Goal: Information Seeking & Learning: Learn about a topic

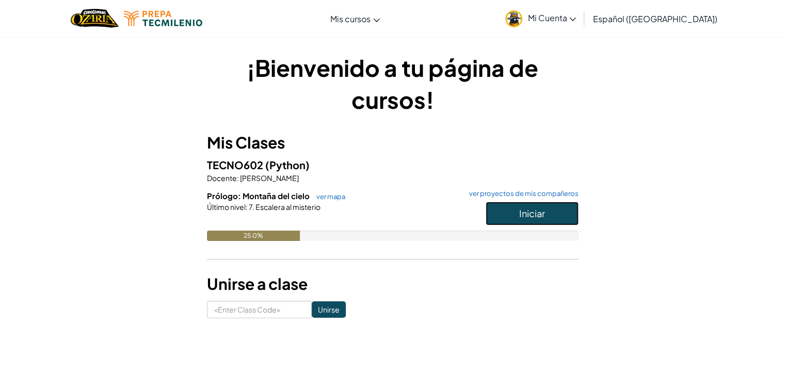
click at [553, 213] on button "Iniciar" at bounding box center [532, 214] width 93 height 24
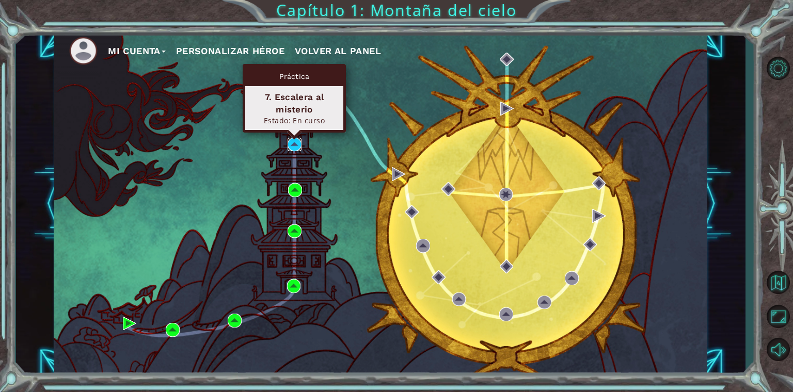
click at [291, 141] on img at bounding box center [295, 145] width 14 height 14
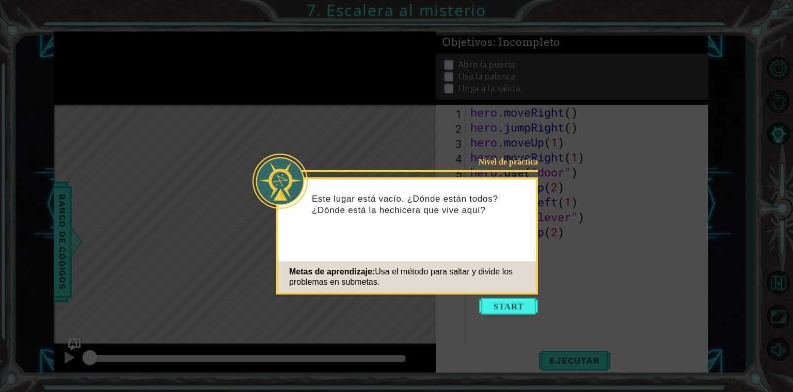
click at [564, 351] on icon at bounding box center [396, 196] width 793 height 392
click at [502, 310] on button "Start" at bounding box center [508, 306] width 59 height 17
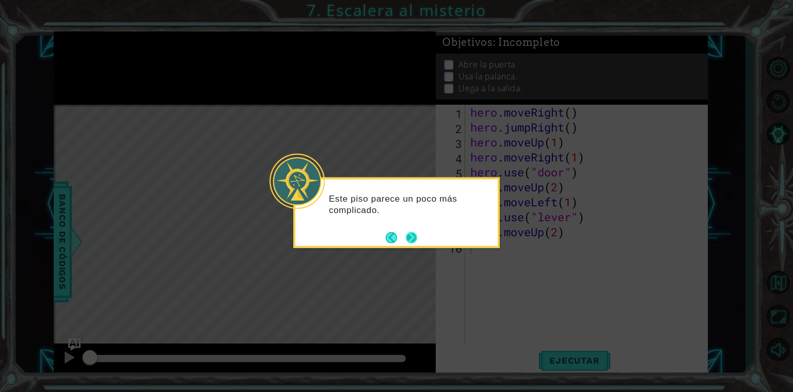
click at [412, 240] on button "Next" at bounding box center [411, 237] width 11 height 11
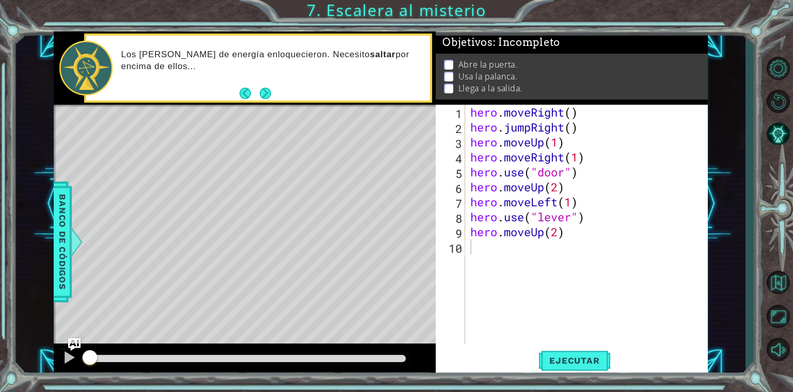
click at [711, 27] on div "1 ההההההההההההההההההההההההההההההההההההההההההההההההההההההההההההההההההההההההההההה…" at bounding box center [396, 196] width 793 height 392
click at [564, 359] on span "Ejecutar" at bounding box center [574, 361] width 71 height 10
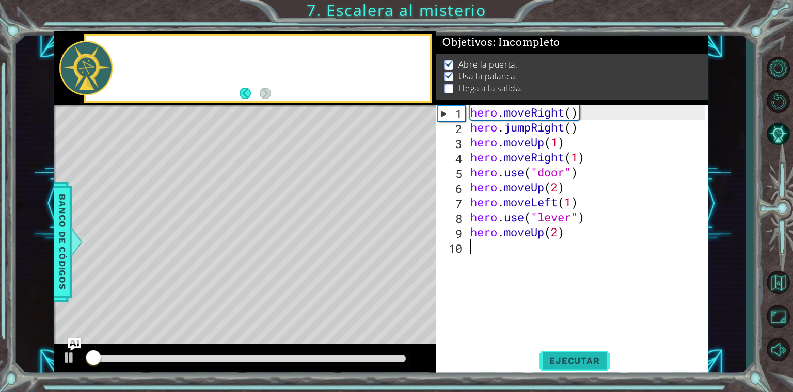
scroll to position [4, 0]
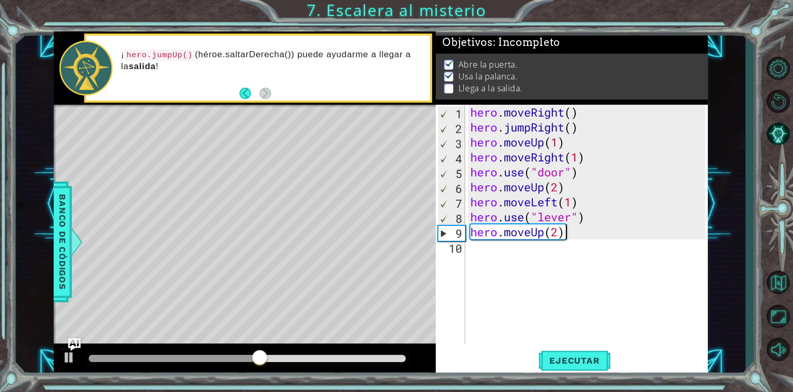
click at [573, 235] on div "hero . moveRight ( ) hero . jumpRight ( ) hero . moveUp ( 1 ) hero . moveRight …" at bounding box center [589, 239] width 242 height 269
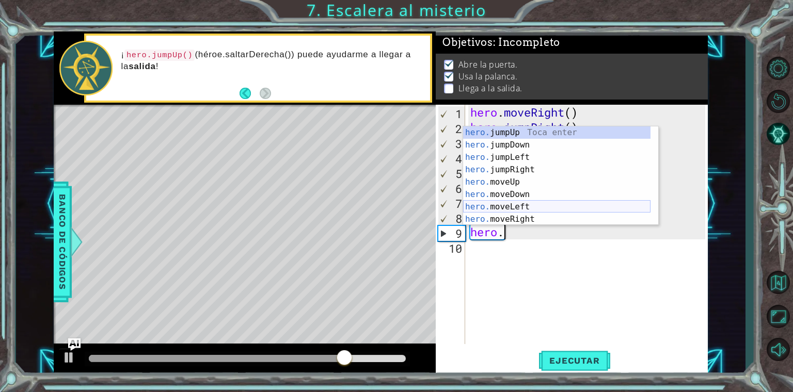
click at [558, 206] on div "hero. jumpUp Toca enter hero. jumpDown Toca enter hero. jumpLeft Toca enter her…" at bounding box center [556, 188] width 187 height 124
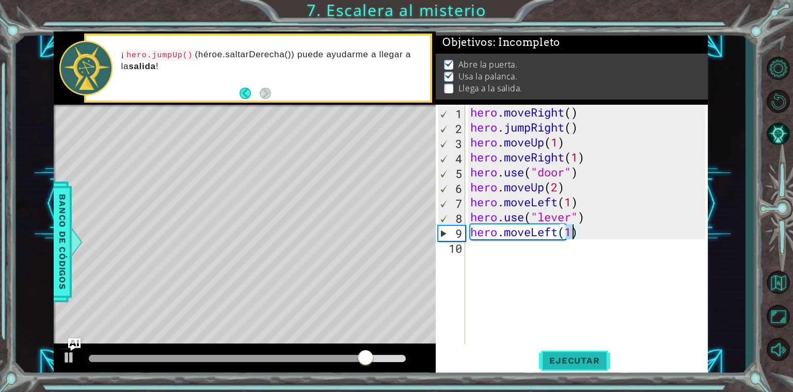
click at [575, 365] on span "Ejecutar" at bounding box center [574, 361] width 71 height 10
type textarea "hero.moveLeft(2)"
click at [570, 359] on span "Ejecutar" at bounding box center [574, 361] width 71 height 10
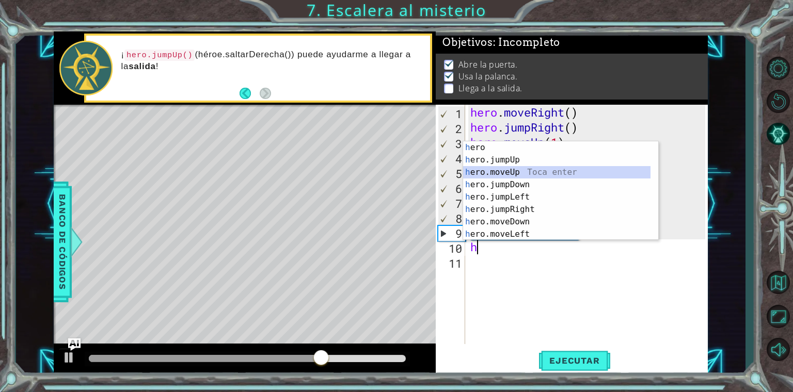
click at [523, 171] on div "h ero Toca enter h ero.jumpUp Toca enter h ero.moveUp Toca enter h ero.jumpDown…" at bounding box center [556, 203] width 187 height 124
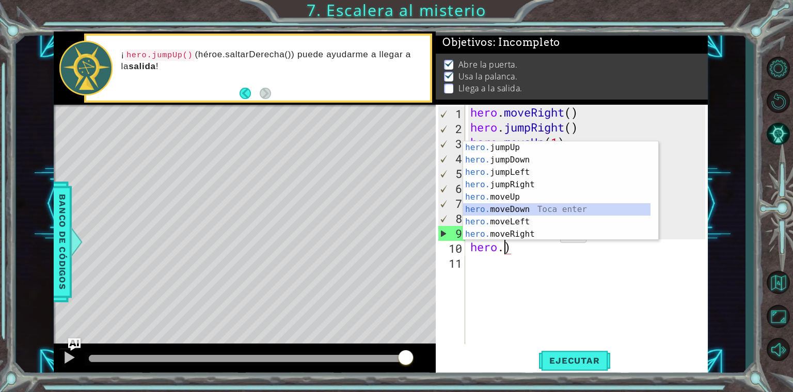
click at [513, 209] on div "hero. jumpUp Toca enter hero. jumpDown Toca enter hero. jumpLeft Toca enter her…" at bounding box center [556, 203] width 187 height 124
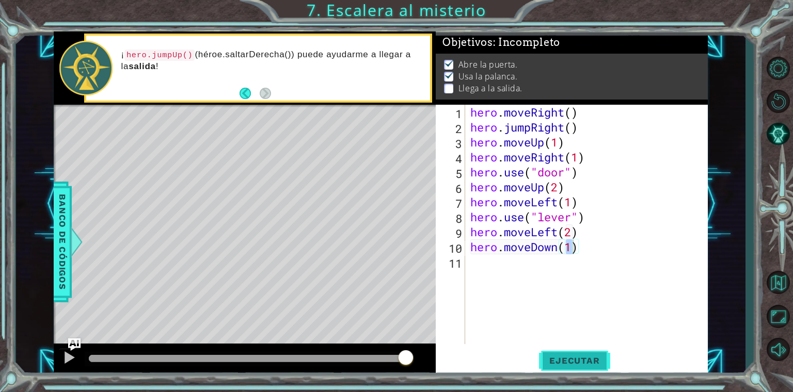
click at [579, 362] on span "Ejecutar" at bounding box center [574, 361] width 71 height 10
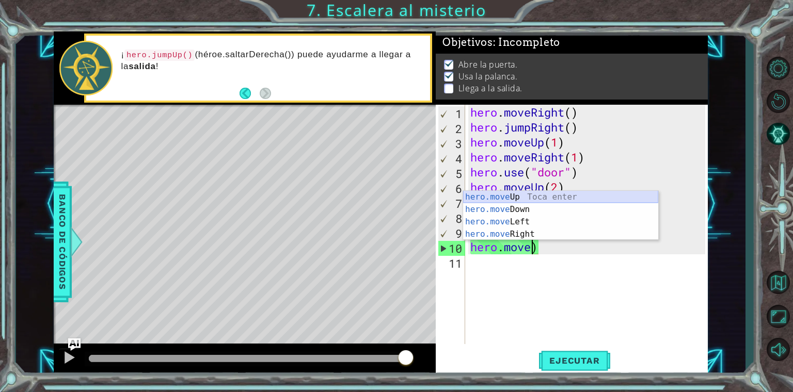
click at [537, 193] on div "hero.move Up Toca enter hero.move Down Toca enter hero.move Left Toca enter her…" at bounding box center [560, 228] width 195 height 74
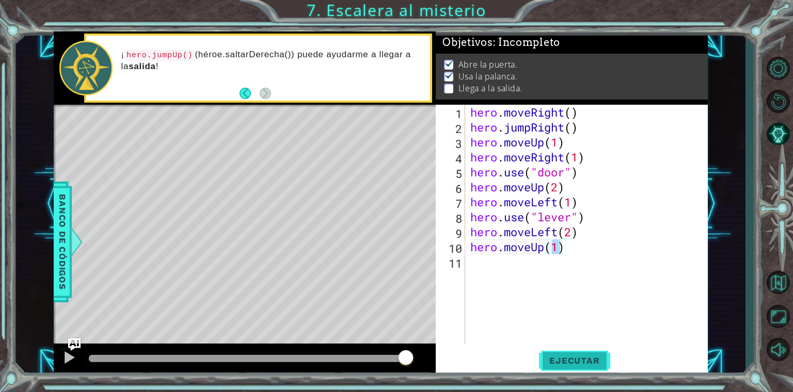
click at [561, 349] on button "Ejecutar" at bounding box center [574, 360] width 71 height 27
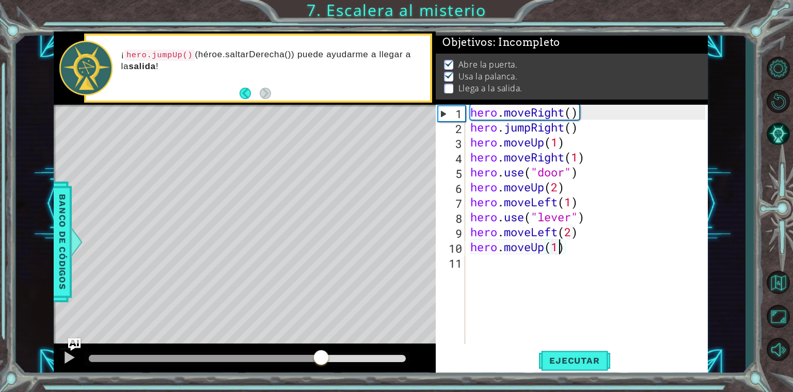
click at [321, 355] on div at bounding box center [247, 358] width 317 height 7
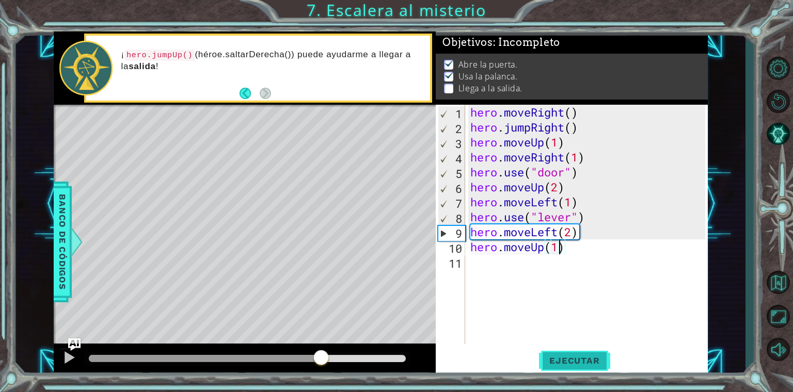
click at [575, 360] on span "Ejecutar" at bounding box center [574, 361] width 71 height 10
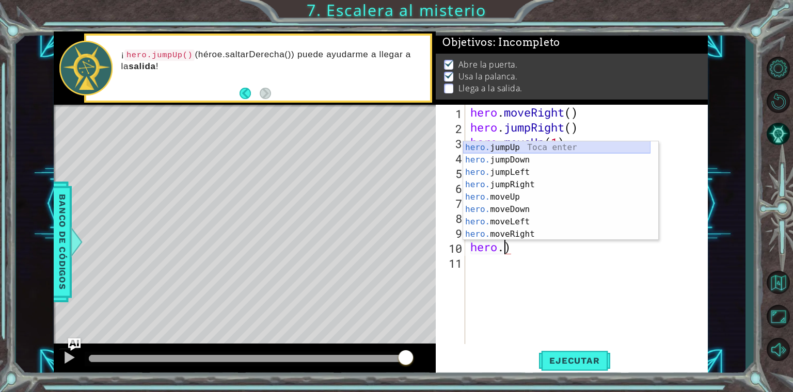
click at [519, 146] on div "hero. jumpUp Toca enter hero. jumpDown Toca enter hero. jumpLeft Toca enter her…" at bounding box center [556, 203] width 187 height 124
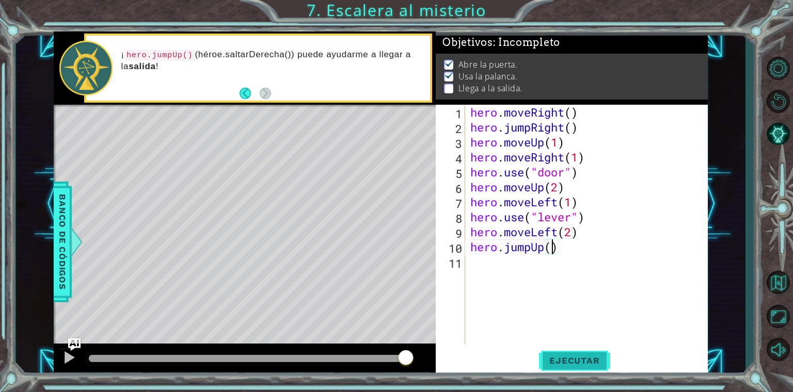
scroll to position [0, 4]
type textarea "hero.jumpUp(1)"
drag, startPoint x: 574, startPoint y: 362, endPoint x: 562, endPoint y: 361, distance: 11.9
click at [562, 361] on span "Ejecutar" at bounding box center [574, 361] width 71 height 10
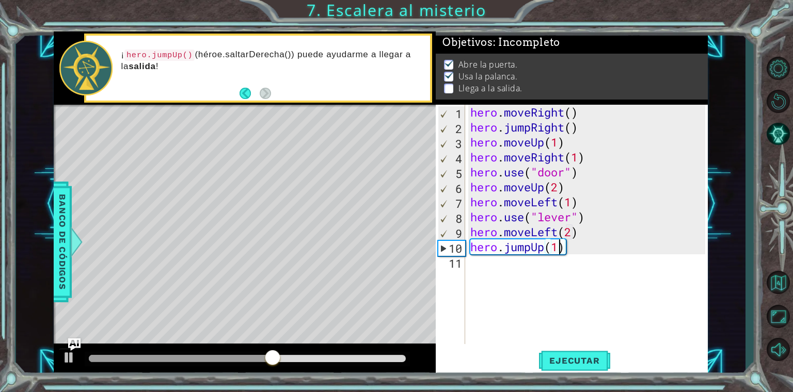
click at [491, 268] on div "hero . moveRight ( ) hero . jumpRight ( ) hero . moveUp ( 1 ) hero . moveRight …" at bounding box center [589, 239] width 242 height 269
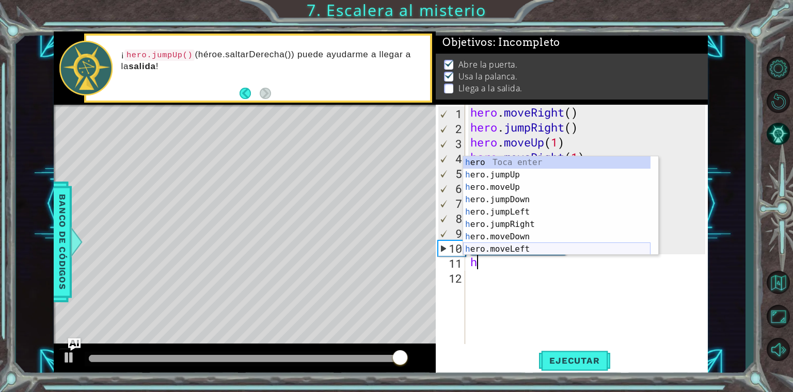
click at [526, 247] on div "h ero Toca enter h ero.jumpUp Toca enter h ero.moveUp Toca enter h ero.jumpDown…" at bounding box center [556, 218] width 187 height 124
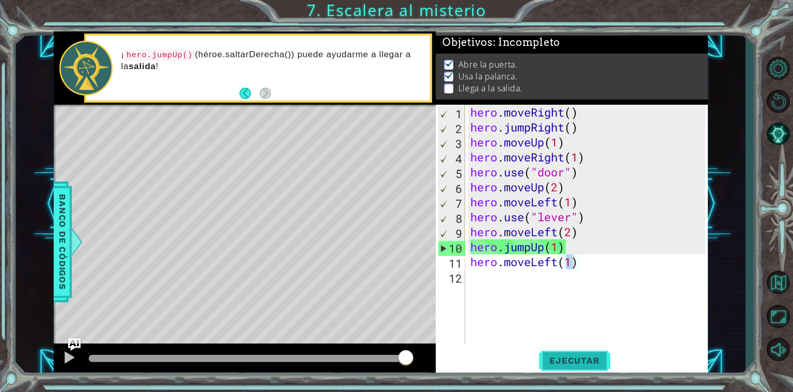
click at [568, 361] on span "Ejecutar" at bounding box center [574, 361] width 71 height 10
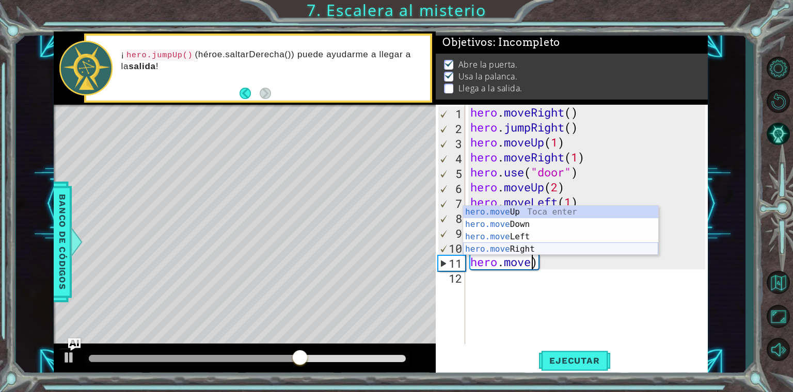
click at [538, 248] on div "hero.move Up Toca enter hero.move Down Toca enter hero.move Left Toca enter her…" at bounding box center [560, 243] width 195 height 74
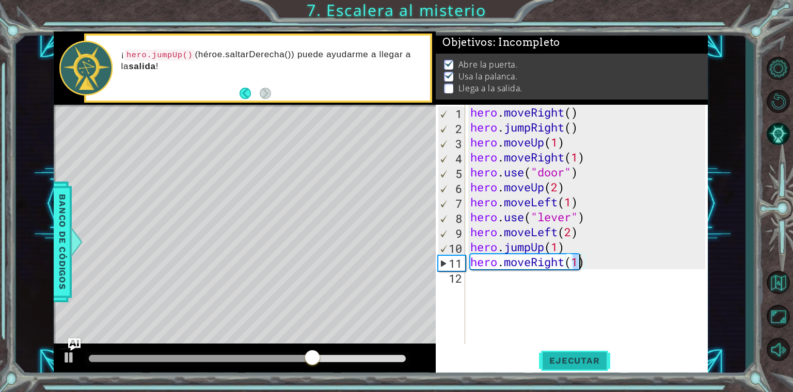
click at [553, 367] on button "Ejecutar" at bounding box center [574, 360] width 71 height 27
type textarea "hero.moveRight(2)"
click at [553, 367] on button "Ejecutar" at bounding box center [574, 360] width 71 height 27
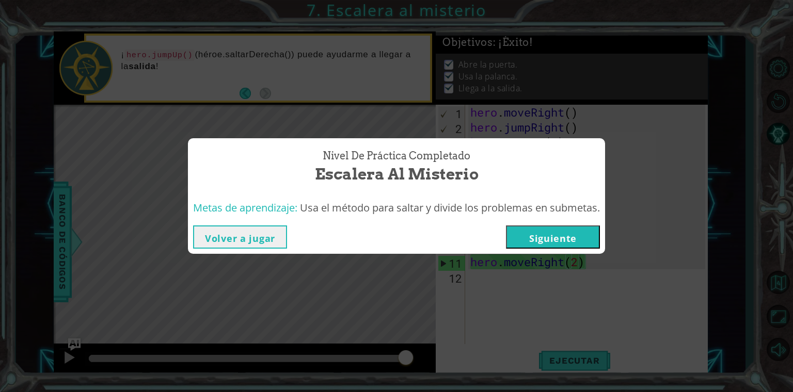
click at [552, 229] on button "Siguiente" at bounding box center [553, 237] width 94 height 23
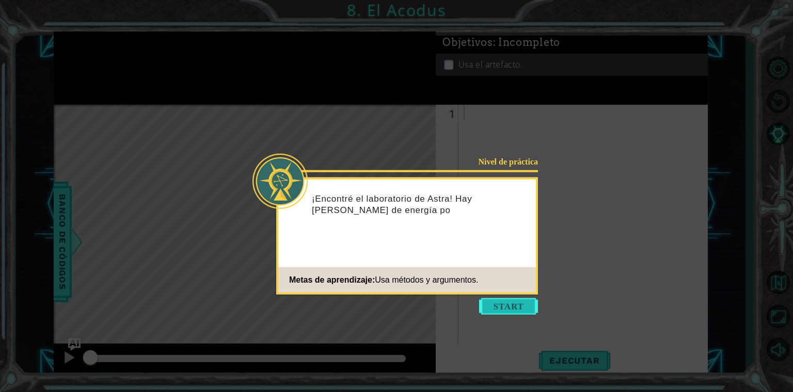
click at [508, 312] on button "Start" at bounding box center [508, 306] width 59 height 17
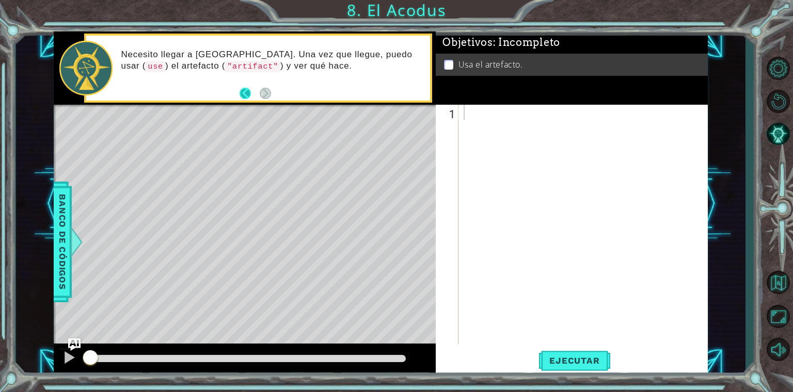
click at [245, 96] on button "Back" at bounding box center [250, 93] width 20 height 11
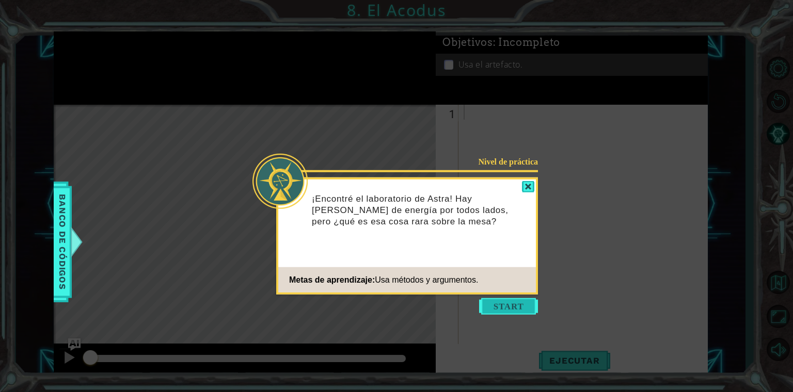
click at [527, 308] on button "Start" at bounding box center [508, 306] width 59 height 17
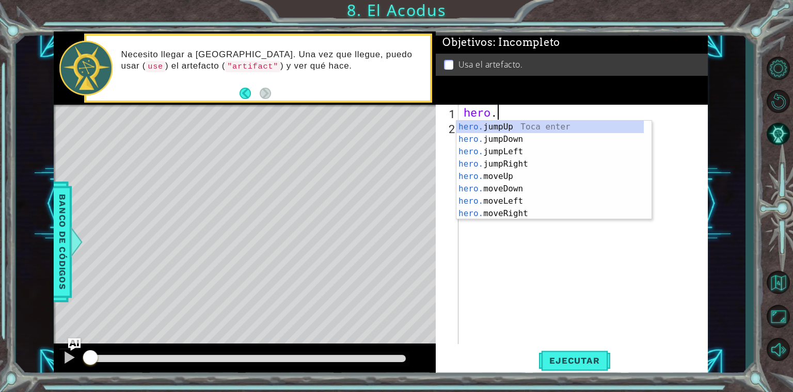
scroll to position [0, 1]
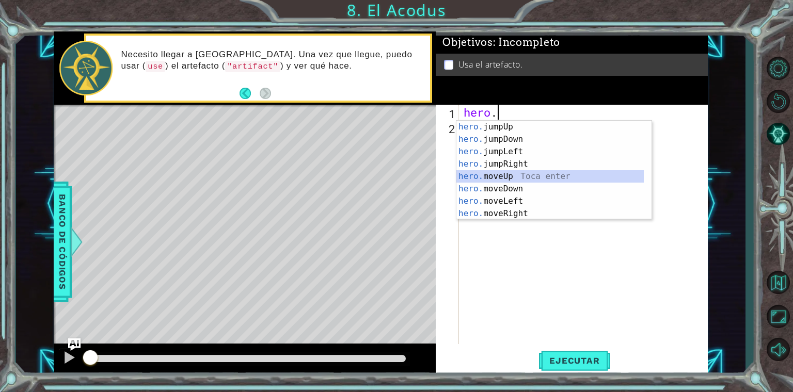
click at [517, 181] on div "hero. jumpUp Toca enter hero. jumpDown Toca enter hero. jumpLeft Toca enter her…" at bounding box center [549, 183] width 187 height 124
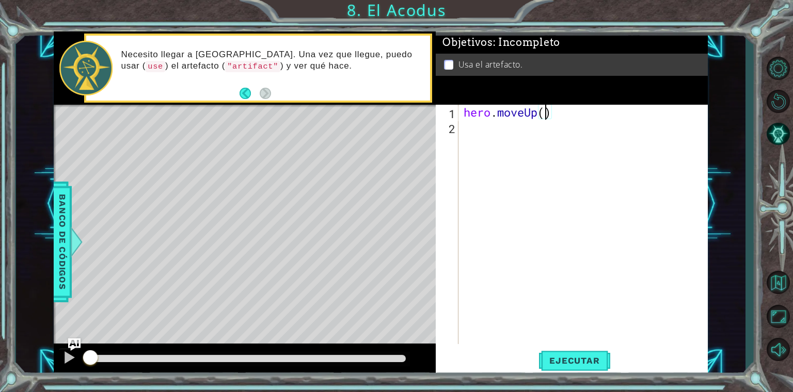
scroll to position [0, 4]
type textarea "hero.moveUp(2)"
click at [575, 362] on span "Ejecutar" at bounding box center [574, 361] width 71 height 10
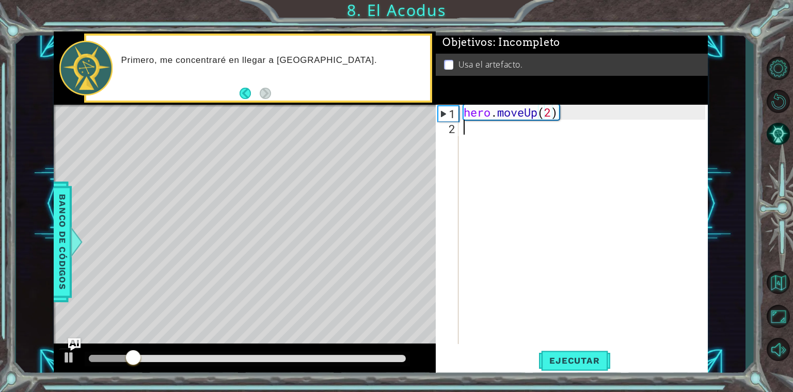
click at [481, 128] on div "hero . moveUp ( 2 )" at bounding box center [585, 239] width 248 height 269
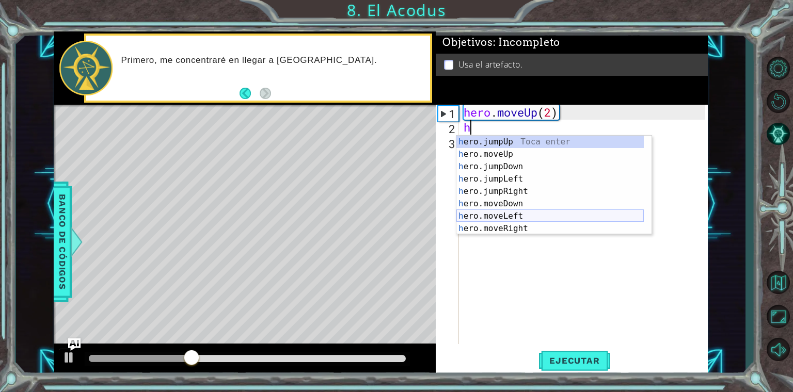
click at [529, 217] on div "h ero.jumpUp Toca enter h ero.moveUp Toca enter h ero.jumpDown Toca enter h ero…" at bounding box center [549, 198] width 187 height 124
type textarea "hero.moveLeft(1)"
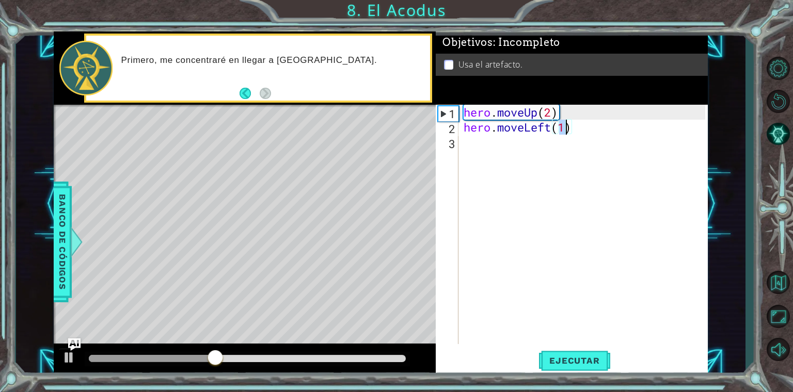
click at [467, 149] on div "hero . moveUp ( 2 ) hero . moveLeft ( 1 )" at bounding box center [585, 239] width 248 height 269
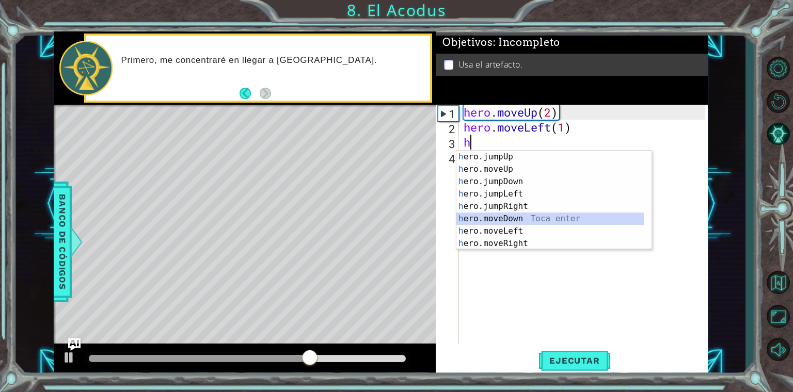
click at [517, 219] on div "h ero.jumpUp Toca enter h ero.moveUp Toca enter h ero.jumpDown Toca enter h ero…" at bounding box center [549, 213] width 187 height 124
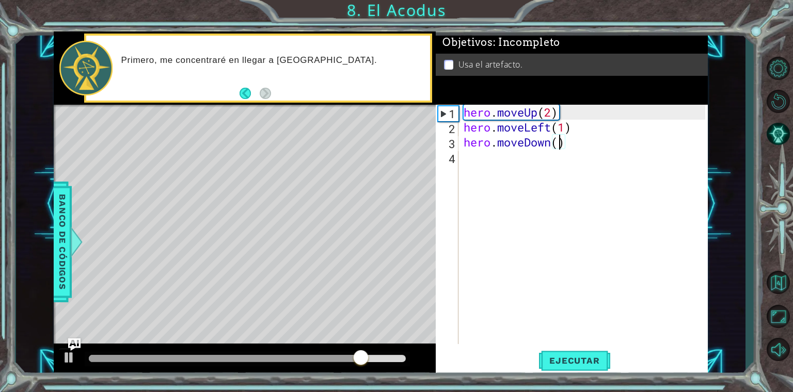
scroll to position [0, 4]
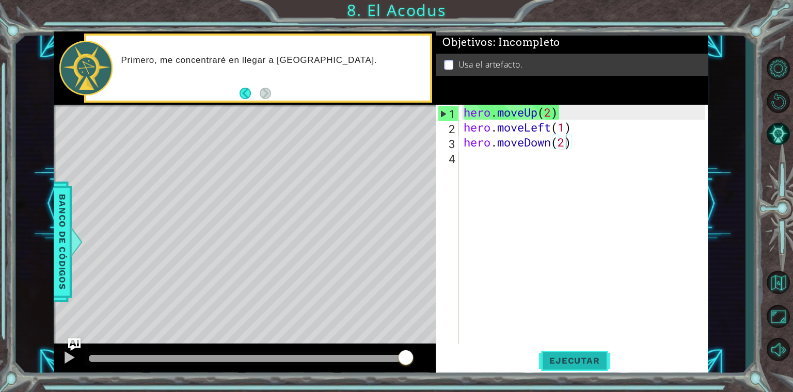
click at [560, 362] on span "Ejecutar" at bounding box center [574, 361] width 71 height 10
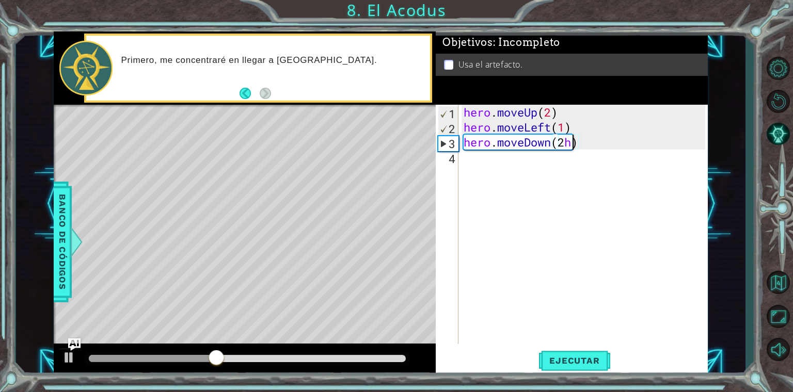
type textarea "hero.moveDown(2)"
click at [485, 169] on div "hero . moveUp ( 2 ) hero . moveLeft ( 1 ) hero . moveDown ( 2 )" at bounding box center [585, 239] width 248 height 269
type textarea "h"
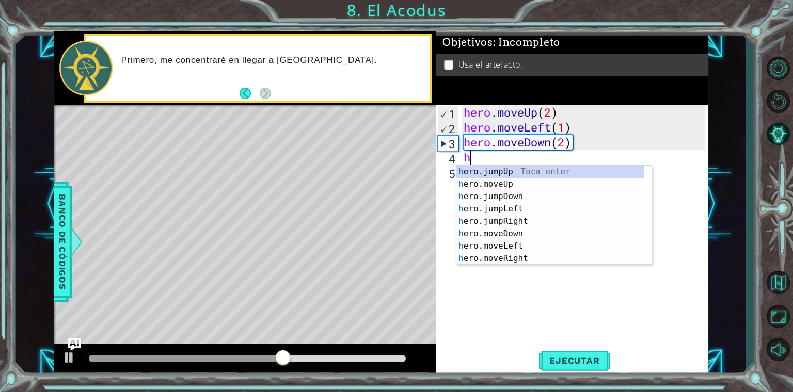
click at [485, 169] on div "h ero.jumpUp Toca enter h ero.moveUp Toca enter h ero.jumpDown Toca enter h ero…" at bounding box center [549, 228] width 187 height 124
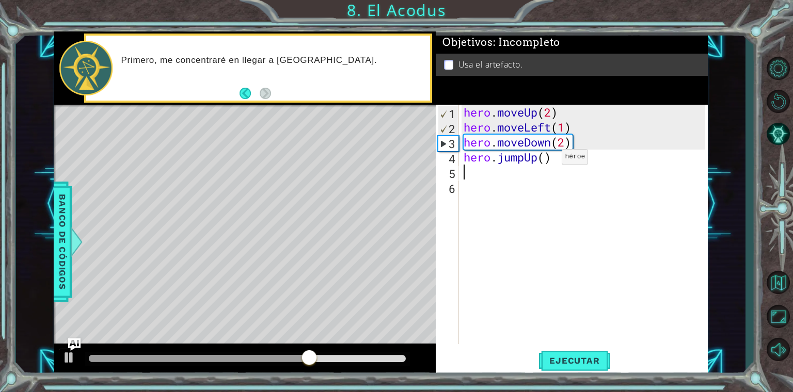
click at [546, 160] on div "hero . moveUp ( 2 ) hero . moveLeft ( 1 ) hero . moveDown ( 2 ) hero . jumpUp (…" at bounding box center [585, 239] width 248 height 269
type textarea "hero.jumpUp(1)"
click at [484, 178] on div "hero . moveUp ( 2 ) hero . moveLeft ( 1 ) hero . moveDown ( 2 ) hero . jumpUp (…" at bounding box center [585, 239] width 248 height 269
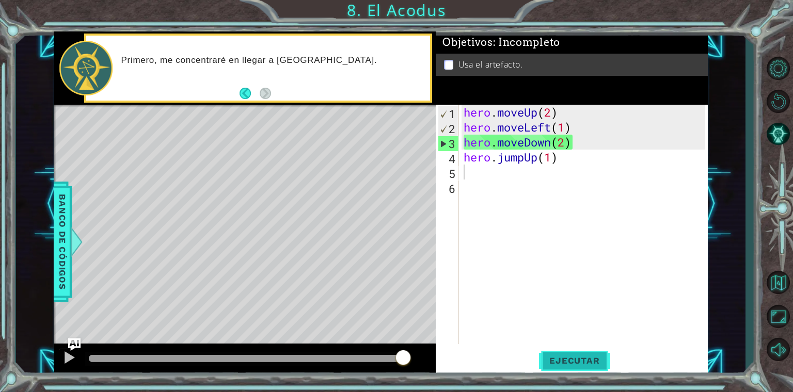
click at [566, 367] on button "Ejecutar" at bounding box center [574, 360] width 71 height 27
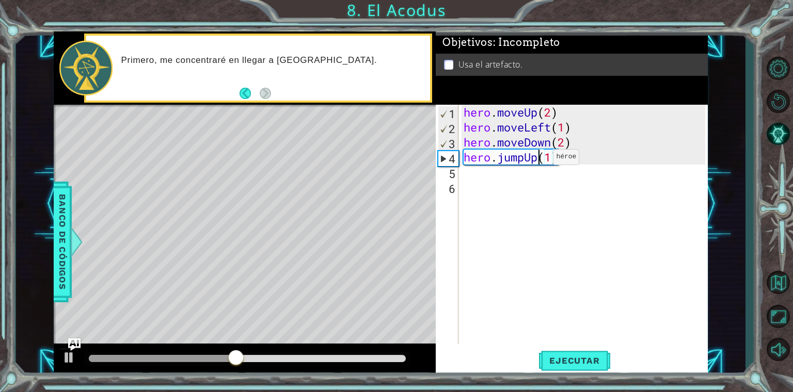
click at [537, 159] on div "hero . moveUp ( 2 ) hero . moveLeft ( 1 ) hero . moveDown ( 2 ) hero . jumpUp (…" at bounding box center [585, 239] width 248 height 269
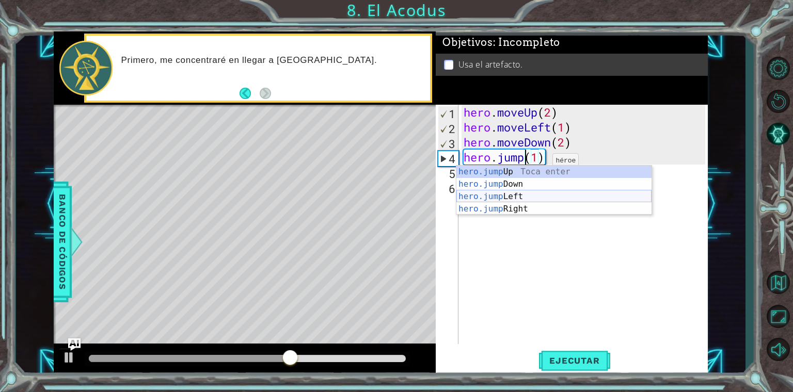
click at [531, 191] on div "hero.jump Up Toca enter hero.jump Down Toca enter hero.jump Left Toca enter her…" at bounding box center [553, 203] width 195 height 74
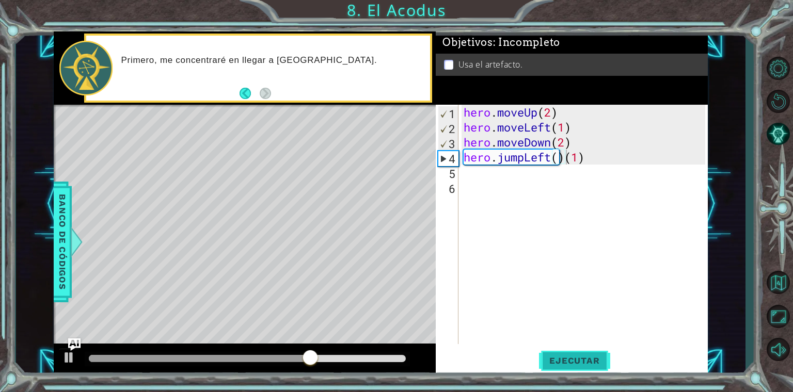
click at [564, 360] on span "Ejecutar" at bounding box center [574, 361] width 71 height 10
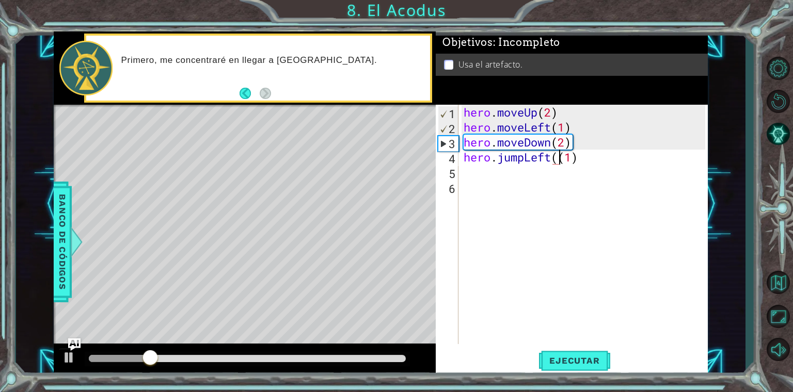
type textarea "hero.jumpLeft(1)"
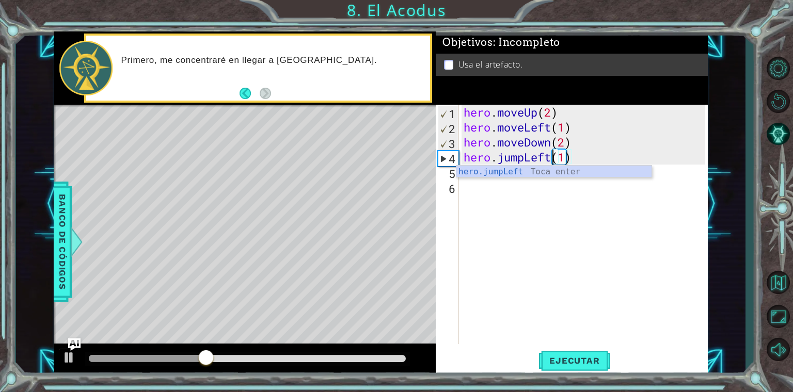
click at [478, 195] on div "hero . moveUp ( 2 ) hero . moveLeft ( 1 ) hero . moveDown ( 2 ) hero . jumpLeft…" at bounding box center [585, 239] width 248 height 269
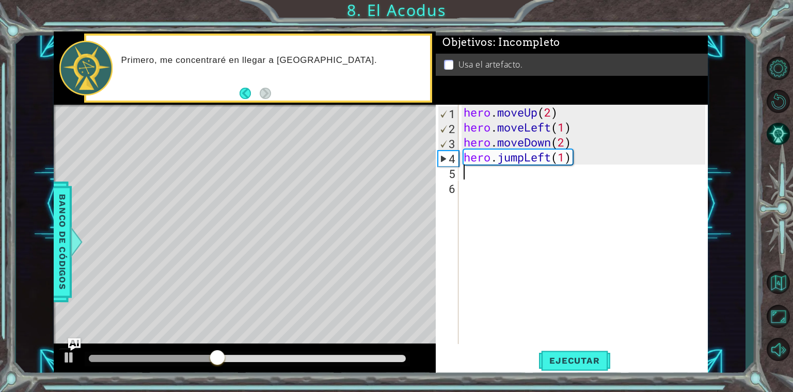
click at [475, 178] on div "hero . moveUp ( 2 ) hero . moveLeft ( 1 ) hero . moveDown ( 2 ) hero . jumpLeft…" at bounding box center [585, 239] width 248 height 269
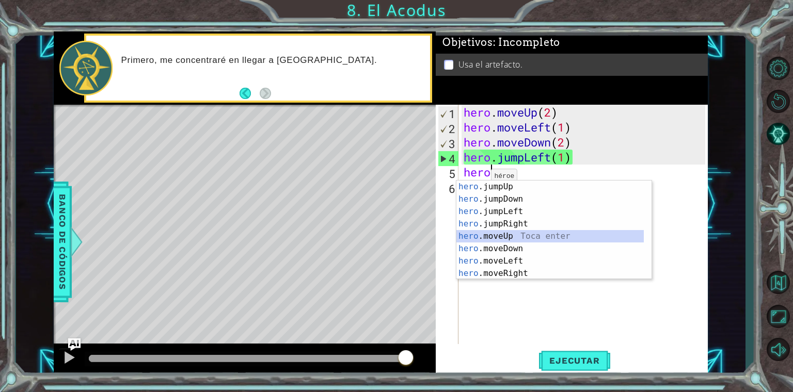
click at [499, 238] on div "hero .jumpUp Toca enter hero .jumpDown Toca enter hero .jumpLeft Toca enter her…" at bounding box center [549, 243] width 187 height 124
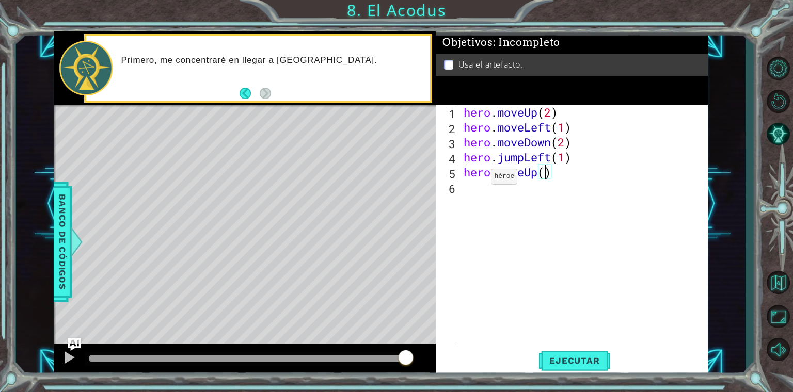
type textarea "hero.moveUp(2)"
click at [476, 190] on div "hero . moveUp ( 2 ) hero . moveLeft ( 1 ) hero . moveDown ( 2 ) hero . jumpLeft…" at bounding box center [585, 239] width 248 height 269
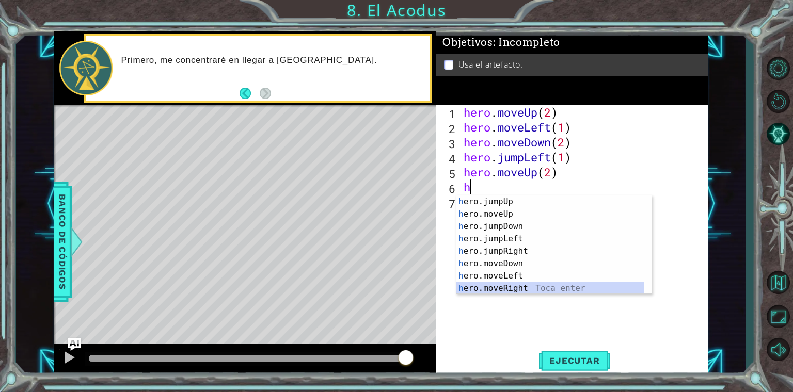
click at [493, 292] on div "h ero.jumpUp Toca enter h ero.moveUp Toca enter h ero.jumpDown Toca enter h ero…" at bounding box center [549, 258] width 187 height 124
type textarea "hero.moveRight(1)"
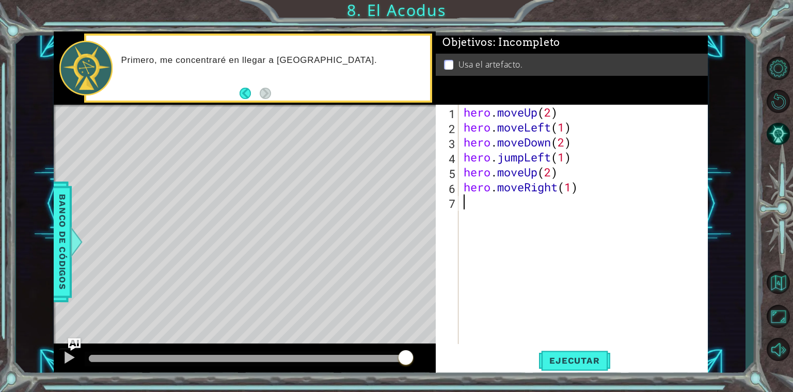
click at [481, 216] on div "hero . moveUp ( 2 ) hero . moveLeft ( 1 ) hero . moveDown ( 2 ) hero . jumpLeft…" at bounding box center [585, 239] width 248 height 269
click at [242, 89] on button "Back" at bounding box center [250, 93] width 20 height 11
click at [243, 91] on button "Back" at bounding box center [250, 93] width 20 height 11
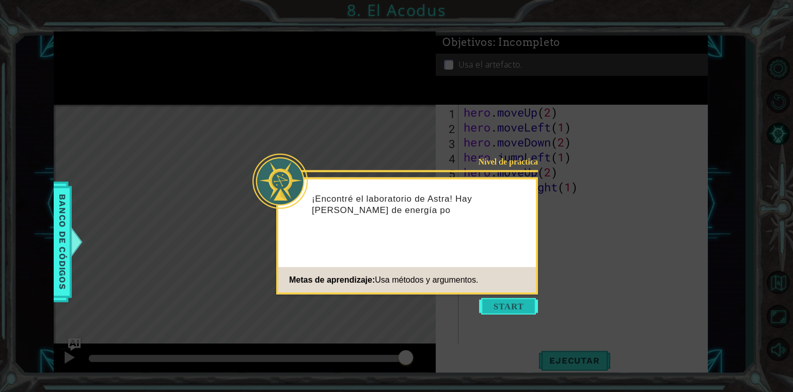
click at [505, 305] on button "Start" at bounding box center [508, 306] width 59 height 17
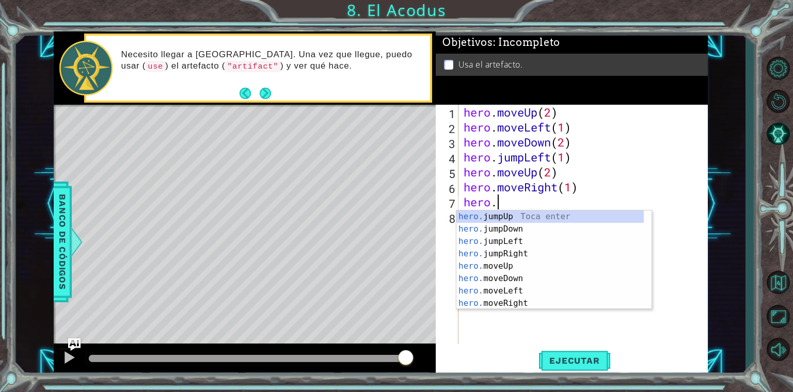
scroll to position [0, 1]
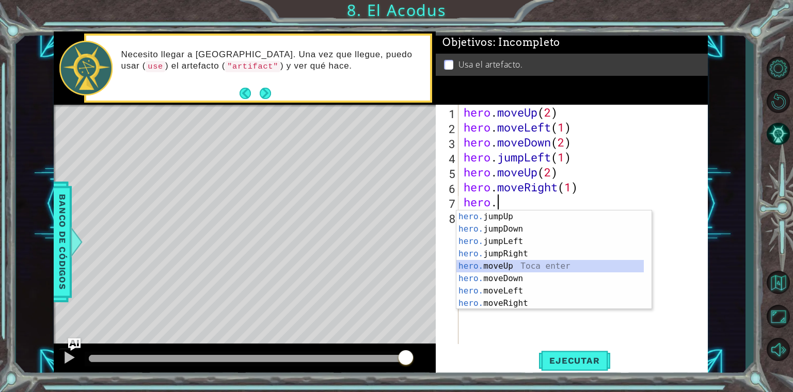
click at [507, 266] on div "hero. jumpUp Toca enter hero. jumpDown Toca enter hero. jumpLeft Toca enter her…" at bounding box center [549, 273] width 187 height 124
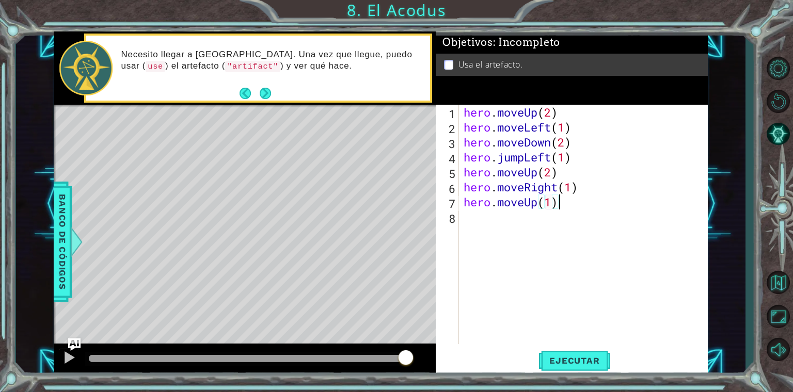
click at [562, 202] on div "hero . moveUp ( 2 ) hero . moveLeft ( 1 ) hero . moveDown ( 2 ) hero . jumpLeft…" at bounding box center [585, 239] width 248 height 269
click at [551, 200] on div "hero . moveUp ( 2 ) hero . moveLeft ( 1 ) hero . moveDown ( 2 ) hero . jumpLeft…" at bounding box center [585, 239] width 248 height 269
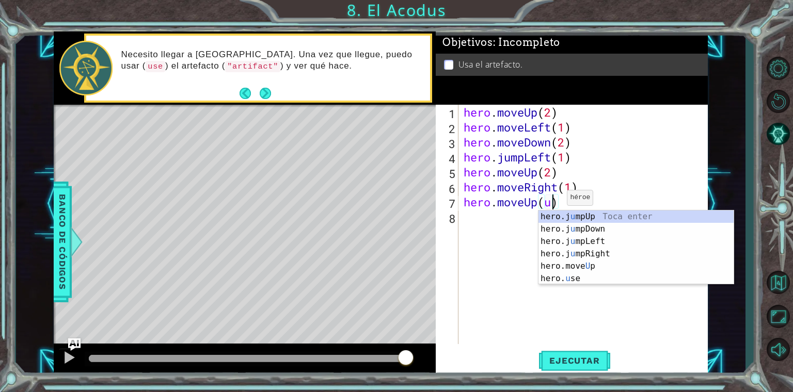
scroll to position [0, 4]
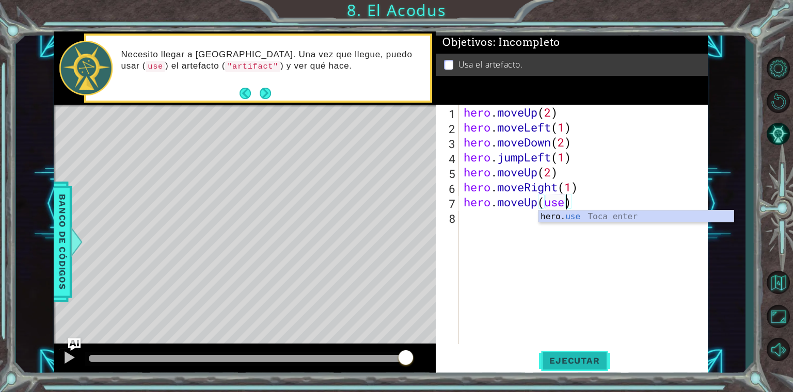
type textarea "hero.moveUp(use)"
click at [593, 356] on span "Ejecutar" at bounding box center [574, 361] width 71 height 10
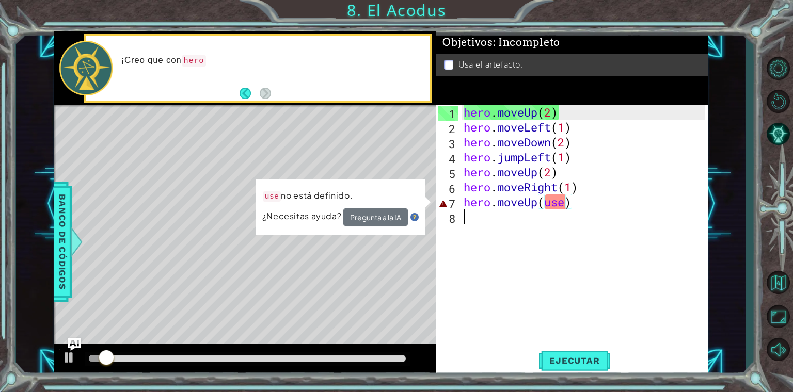
click at [574, 211] on div "hero . moveUp ( 2 ) hero . moveLeft ( 1 ) hero . moveDown ( 2 ) hero . jumpLeft…" at bounding box center [585, 239] width 248 height 269
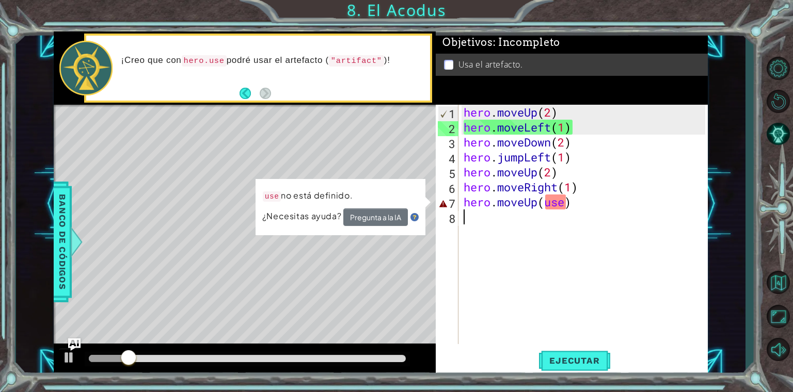
click at [563, 202] on div "hero . moveUp ( 2 ) hero . moveLeft ( 1 ) hero . moveDown ( 2 ) hero . jumpLeft…" at bounding box center [585, 239] width 248 height 269
type textarea "hero.moveUp(use)"
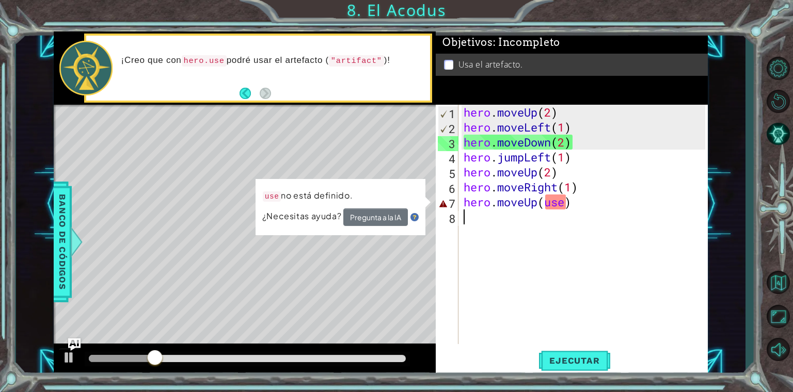
click at [583, 213] on div "hero . moveUp ( 2 ) hero . moveLeft ( 1 ) hero . moveDown ( 2 ) hero . jumpLeft…" at bounding box center [585, 239] width 248 height 269
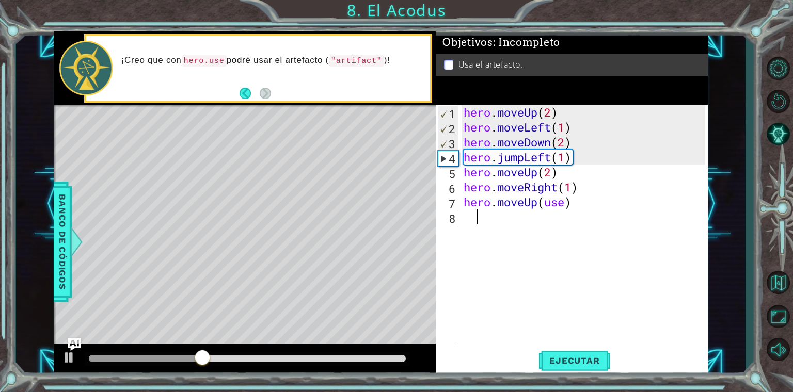
click at [572, 200] on div "hero . moveUp ( 2 ) hero . moveLeft ( 1 ) hero . moveDown ( 2 ) hero . jumpLeft…" at bounding box center [585, 239] width 248 height 269
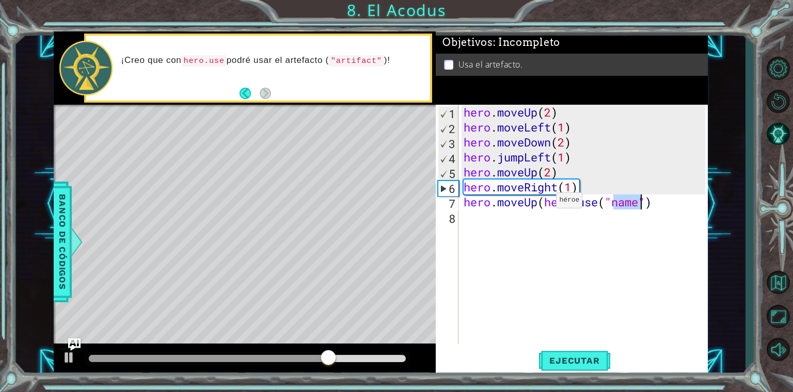
click at [540, 203] on div "hero . moveUp ( 2 ) hero . moveLeft ( 1 ) hero . moveDown ( 2 ) hero . jumpLeft…" at bounding box center [585, 239] width 248 height 269
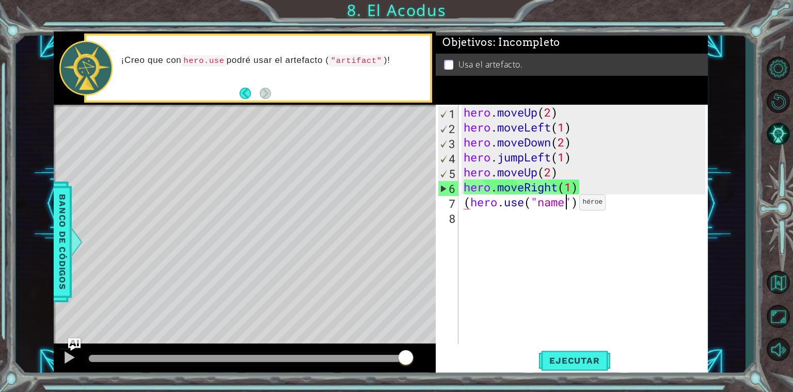
click at [564, 205] on div "hero . moveUp ( 2 ) hero . moveLeft ( 1 ) hero . moveDown ( 2 ) hero . jumpLeft…" at bounding box center [585, 239] width 248 height 269
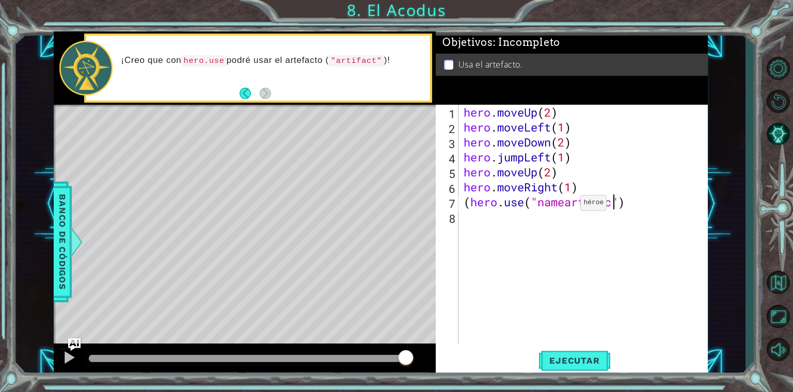
scroll to position [0, 7]
click at [564, 203] on div "hero . moveUp ( 2 ) hero . moveLeft ( 1 ) hero . moveDown ( 2 ) hero . jumpLeft…" at bounding box center [585, 239] width 248 height 269
click at [581, 363] on span "Ejecutar" at bounding box center [574, 361] width 71 height 10
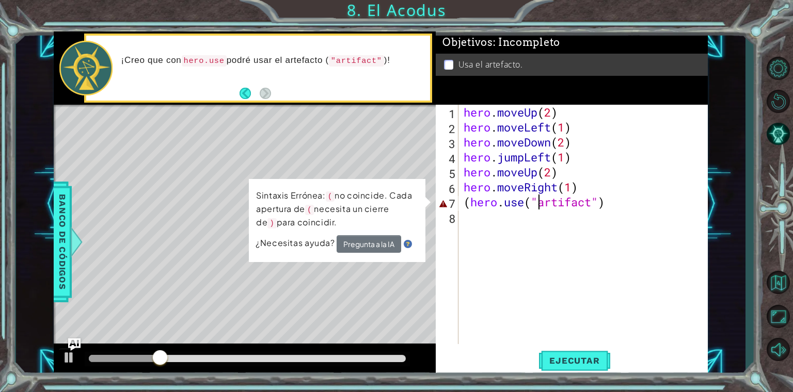
click at [471, 208] on div "hero . moveUp ( 2 ) hero . moveLeft ( 1 ) hero . moveDown ( 2 ) hero . jumpLeft…" at bounding box center [585, 239] width 248 height 269
type textarea "hero.use("artifact")"
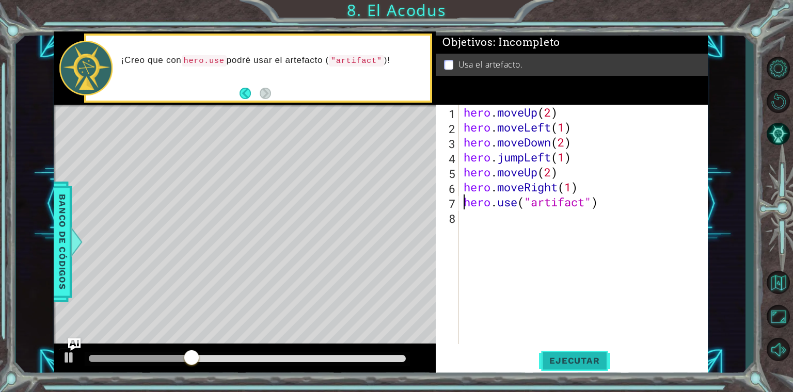
click at [591, 367] on button "Ejecutar" at bounding box center [574, 360] width 71 height 27
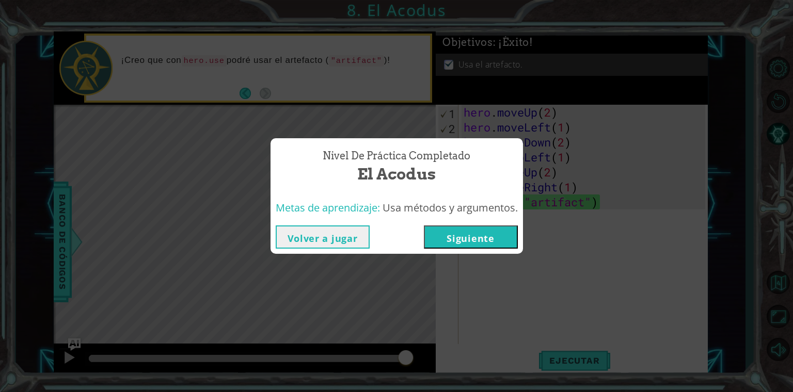
click at [501, 234] on button "Siguiente" at bounding box center [471, 237] width 94 height 23
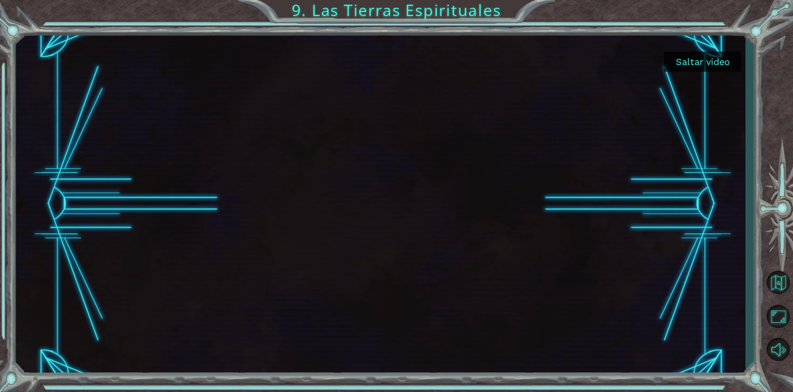
click at [692, 62] on button "Saltar video" at bounding box center [702, 62] width 77 height 20
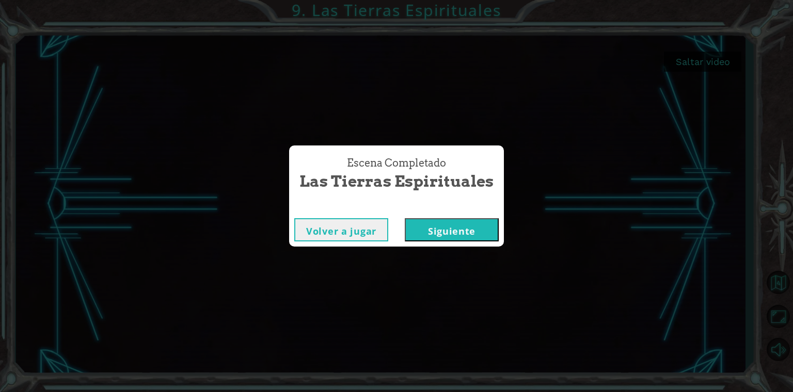
click at [476, 228] on button "Siguiente" at bounding box center [452, 229] width 94 height 23
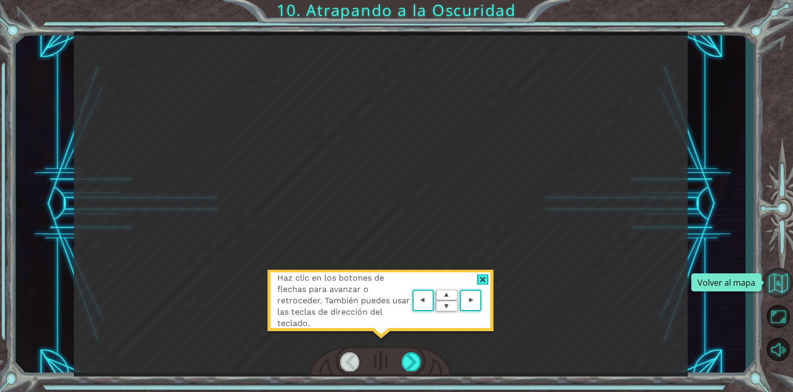
click at [784, 285] on button "Volver al mapa" at bounding box center [778, 283] width 30 height 30
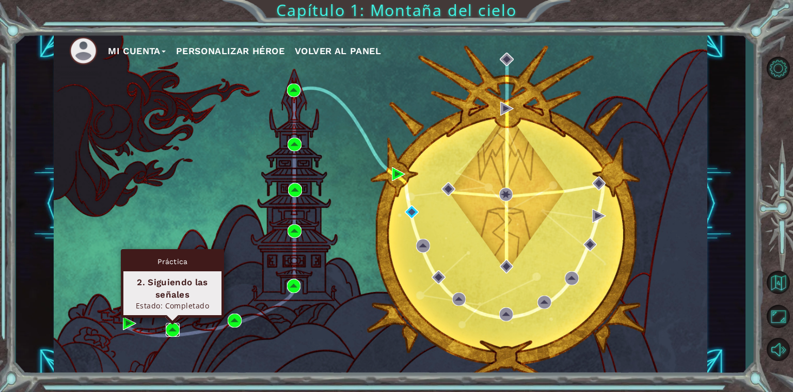
click at [169, 333] on img at bounding box center [173, 330] width 14 height 14
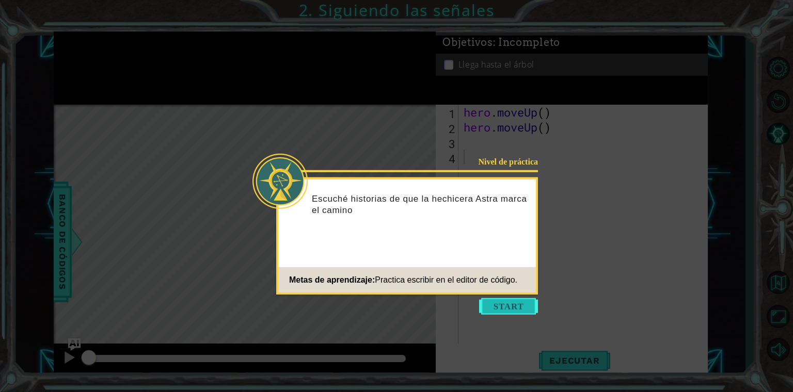
click at [510, 305] on button "Start" at bounding box center [508, 306] width 59 height 17
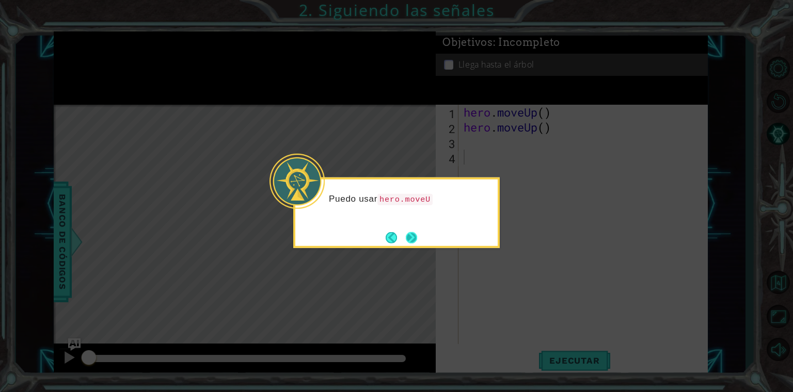
click at [412, 237] on button "Next" at bounding box center [411, 237] width 13 height 13
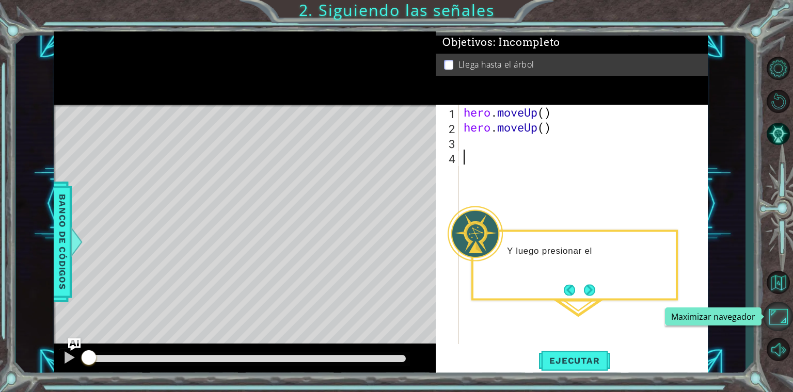
click at [785, 317] on button "Maximizar navegador" at bounding box center [778, 317] width 30 height 30
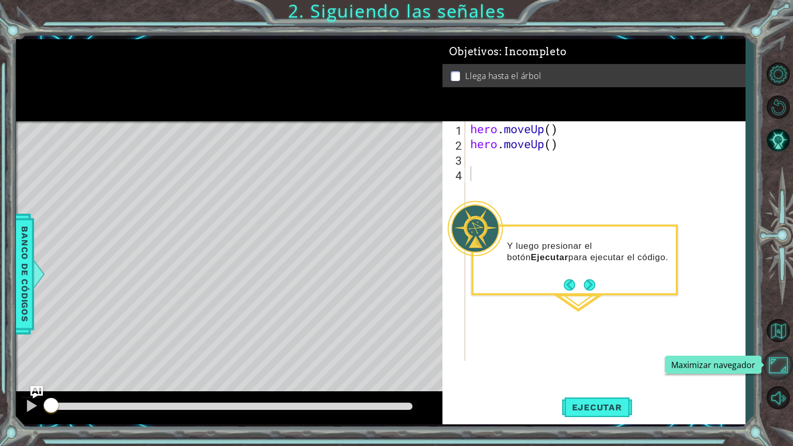
click at [774, 354] on button "Maximizar navegador" at bounding box center [778, 365] width 30 height 30
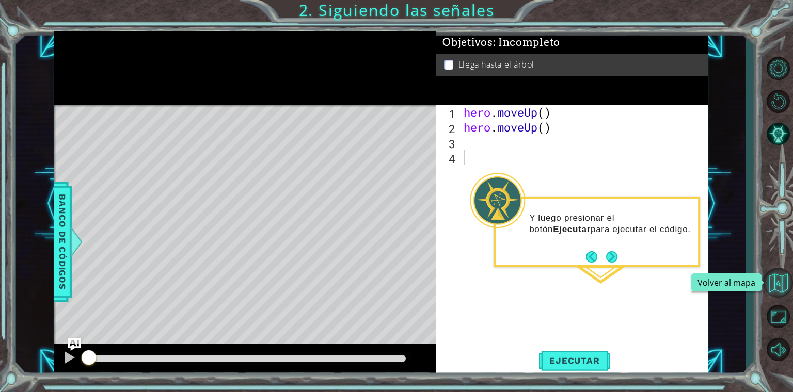
click at [785, 280] on button "Volver al mapa" at bounding box center [778, 283] width 30 height 30
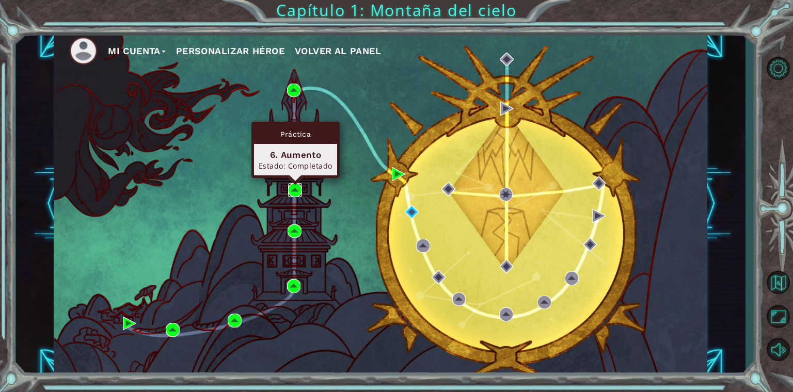
click at [290, 188] on img at bounding box center [295, 190] width 14 height 14
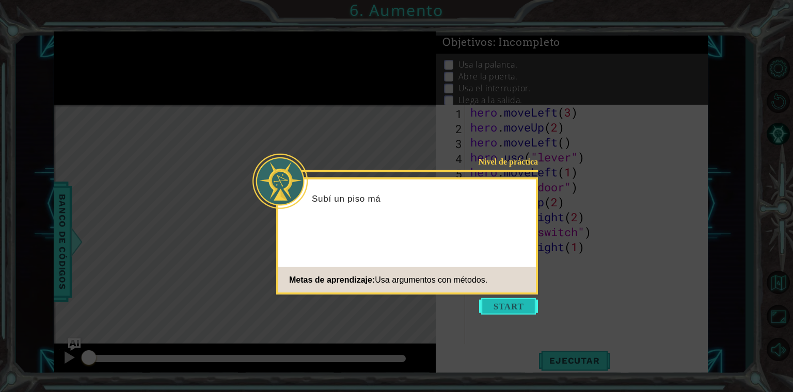
click at [491, 310] on button "Start" at bounding box center [508, 306] width 59 height 17
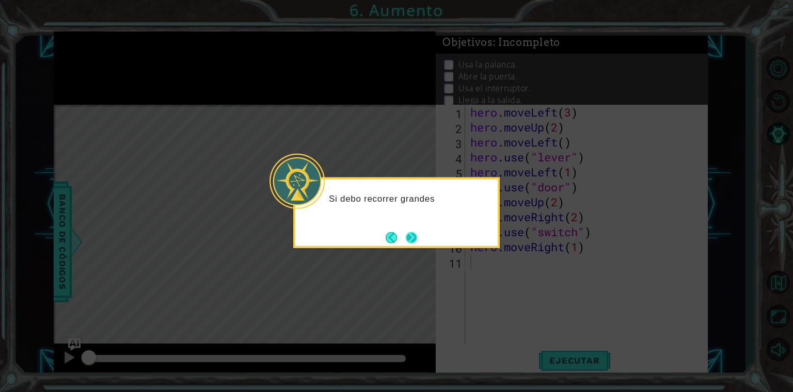
click at [410, 235] on button "Next" at bounding box center [411, 237] width 11 height 11
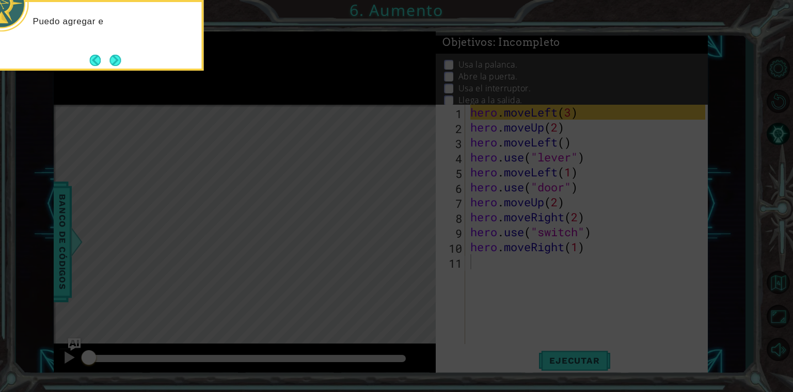
click at [368, 252] on icon at bounding box center [396, 58] width 793 height 667
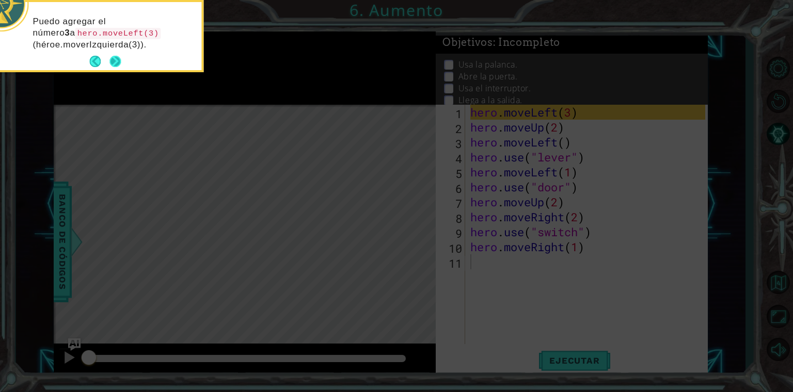
click at [112, 58] on button "Next" at bounding box center [114, 61] width 11 height 11
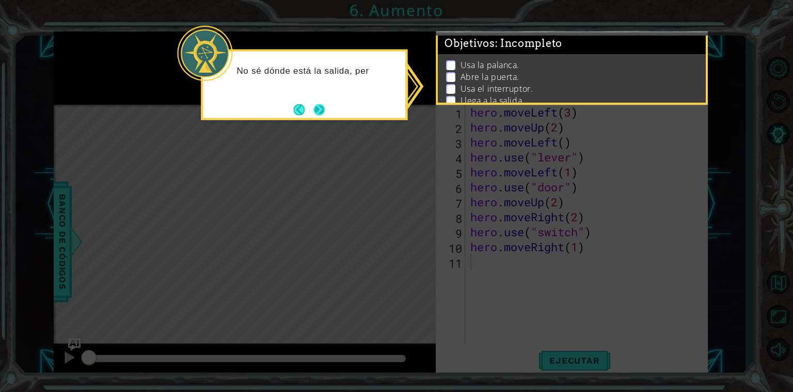
click at [313, 106] on button "Next" at bounding box center [318, 109] width 11 height 11
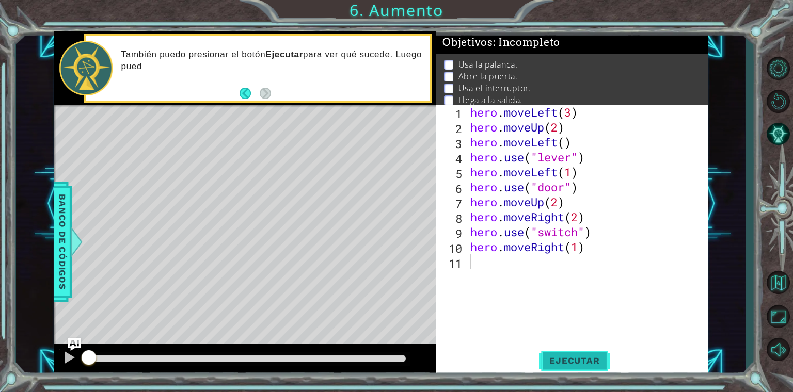
click at [558, 358] on span "Ejecutar" at bounding box center [574, 361] width 71 height 10
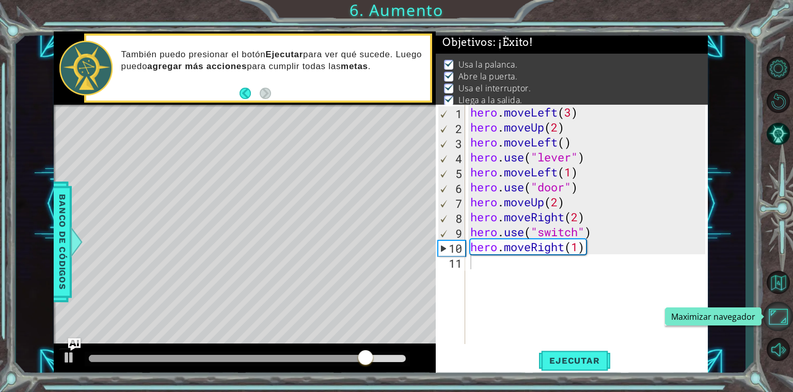
click at [772, 324] on button "Maximizar navegador" at bounding box center [778, 317] width 30 height 30
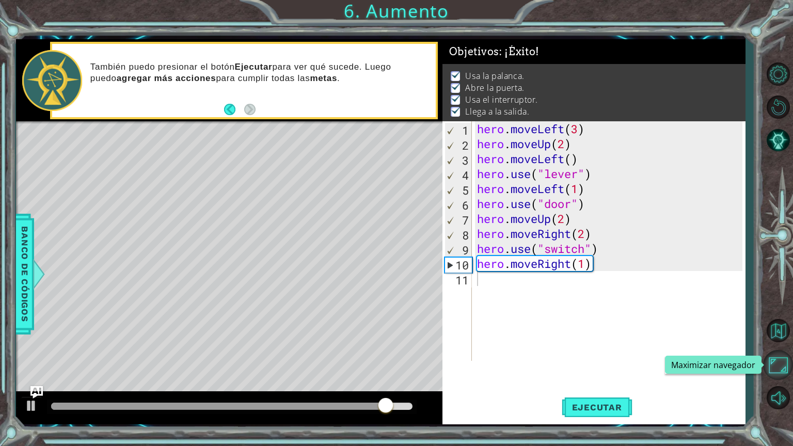
click at [785, 355] on button "Maximizar navegador" at bounding box center [778, 365] width 30 height 30
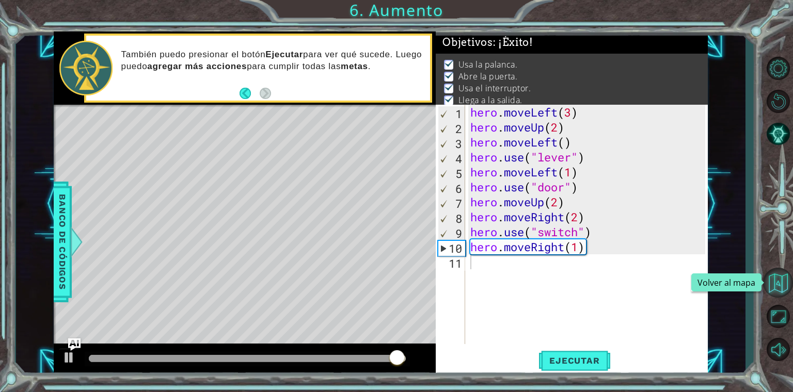
click at [776, 283] on button "Volver al mapa" at bounding box center [778, 283] width 30 height 30
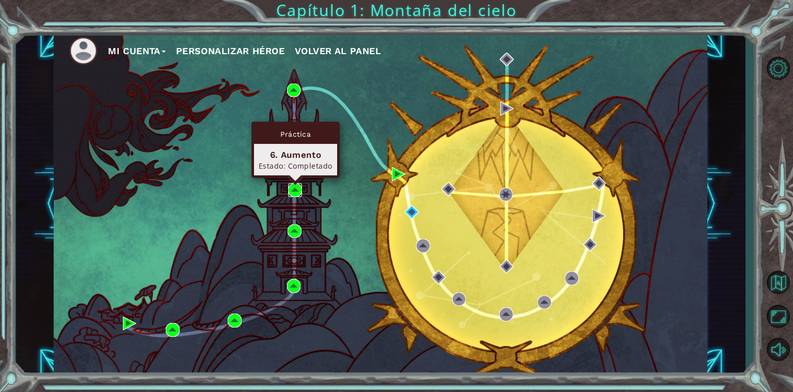
click at [292, 194] on img at bounding box center [295, 190] width 14 height 14
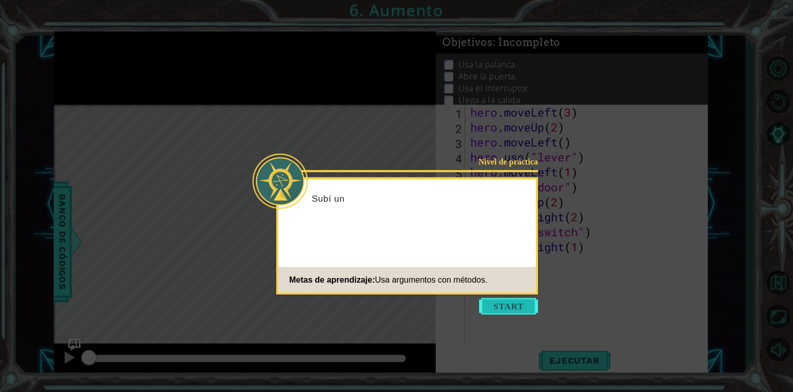
click at [500, 308] on button "Start" at bounding box center [508, 306] width 59 height 17
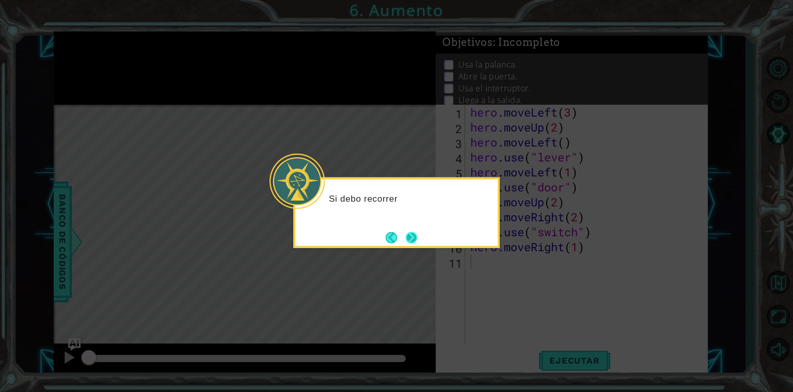
click at [415, 235] on button "Next" at bounding box center [411, 237] width 11 height 11
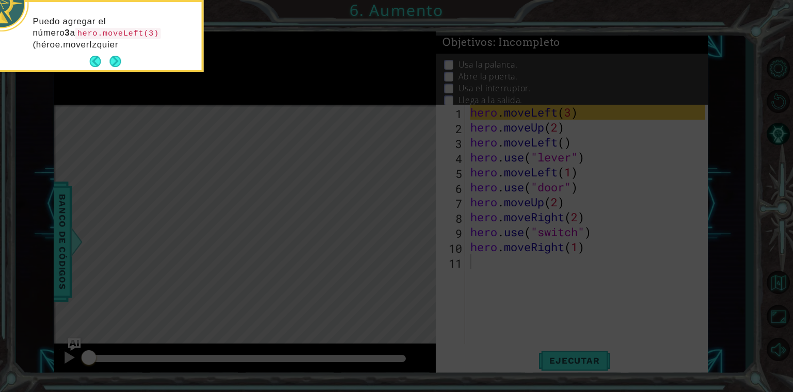
click at [355, 165] on icon at bounding box center [396, 58] width 793 height 667
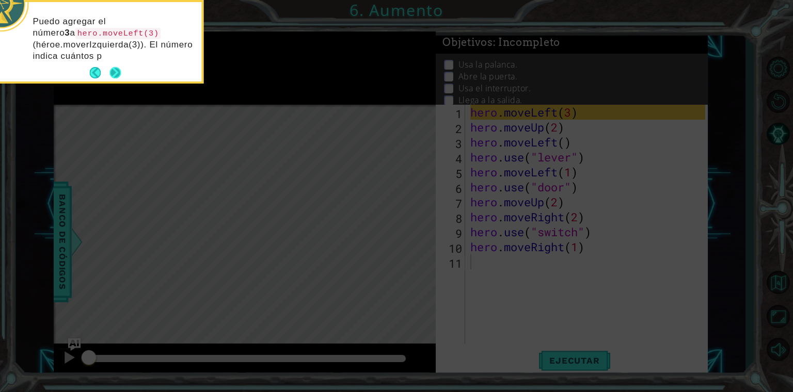
click at [116, 69] on button "Next" at bounding box center [114, 72] width 11 height 11
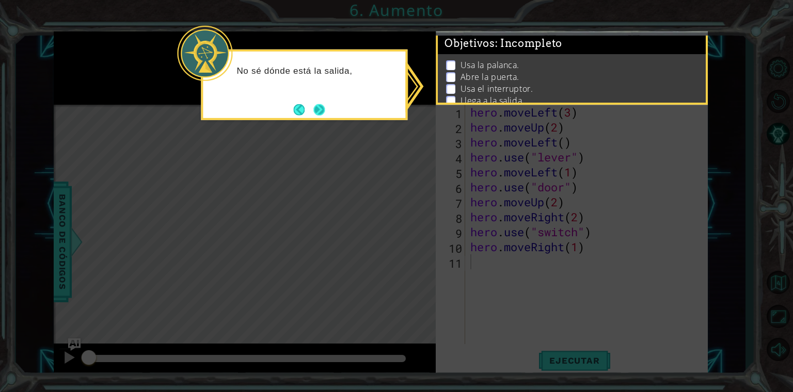
click at [316, 108] on button "Next" at bounding box center [318, 109] width 11 height 11
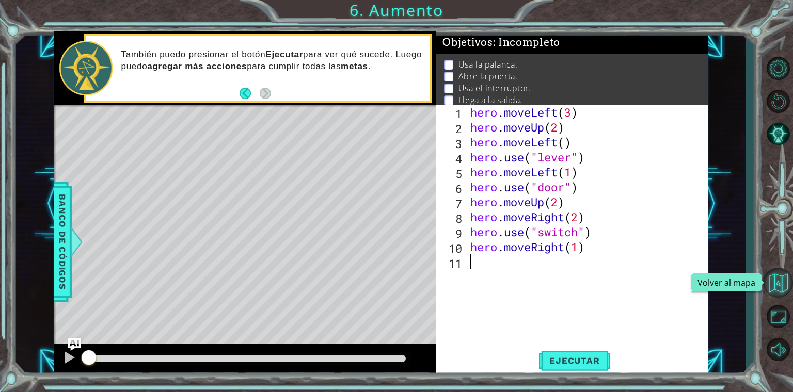
click at [776, 275] on button "Volver al mapa" at bounding box center [778, 283] width 30 height 30
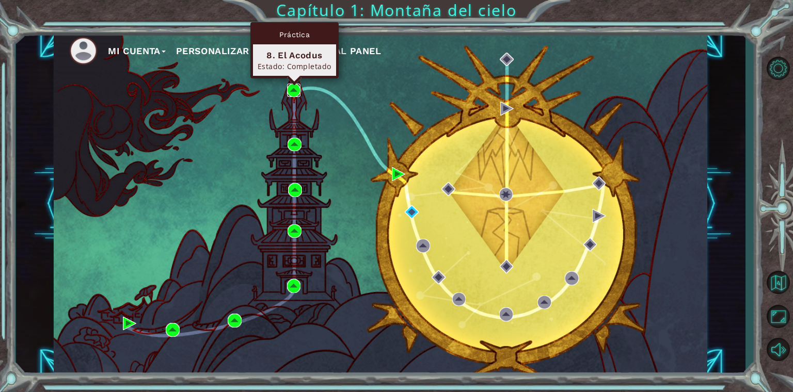
click at [295, 86] on img at bounding box center [294, 91] width 14 height 14
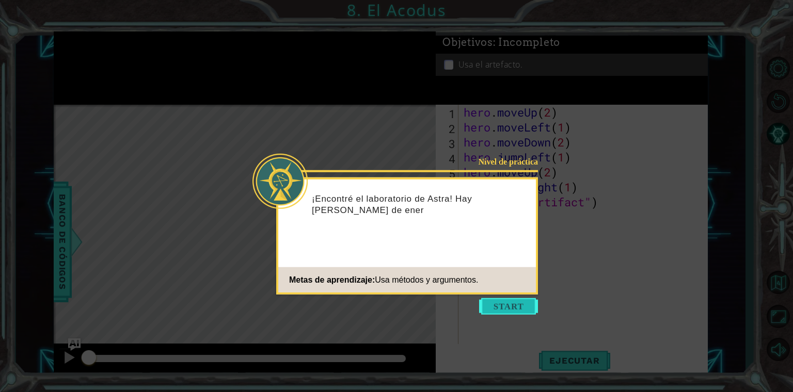
click at [498, 305] on button "Start" at bounding box center [508, 306] width 59 height 17
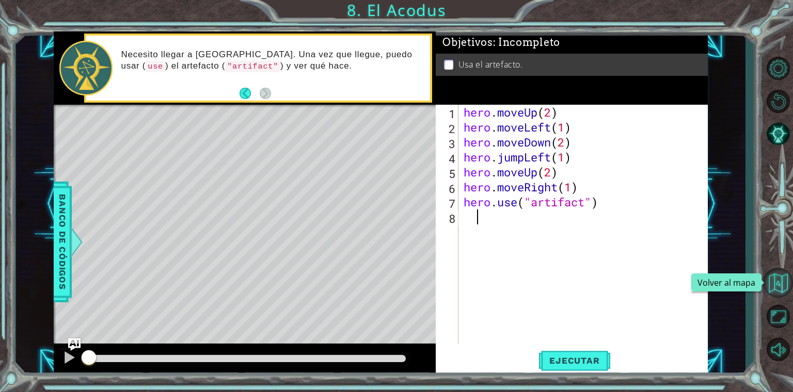
click at [776, 285] on button "Volver al mapa" at bounding box center [778, 283] width 30 height 30
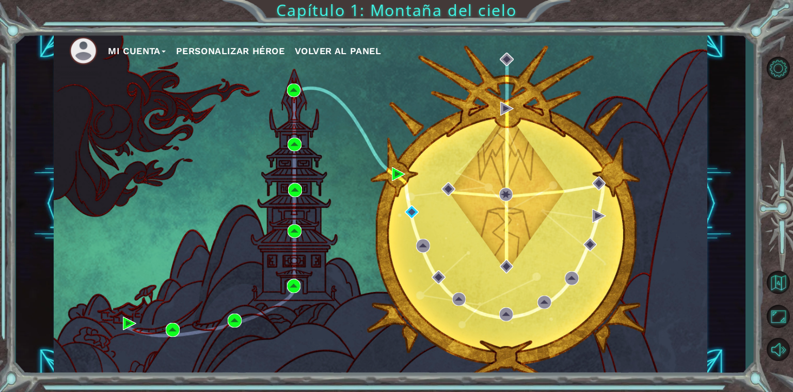
click at [295, 293] on div "Mi Cuenta Personalizar héroe Volver al panel" at bounding box center [381, 203] width 654 height 345
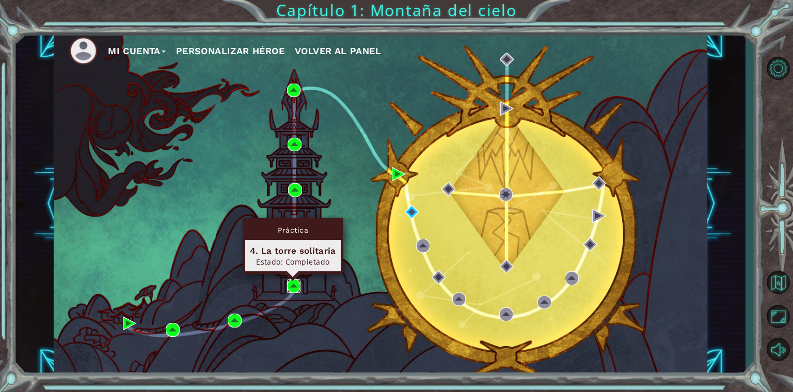
click at [294, 290] on img at bounding box center [294, 286] width 14 height 14
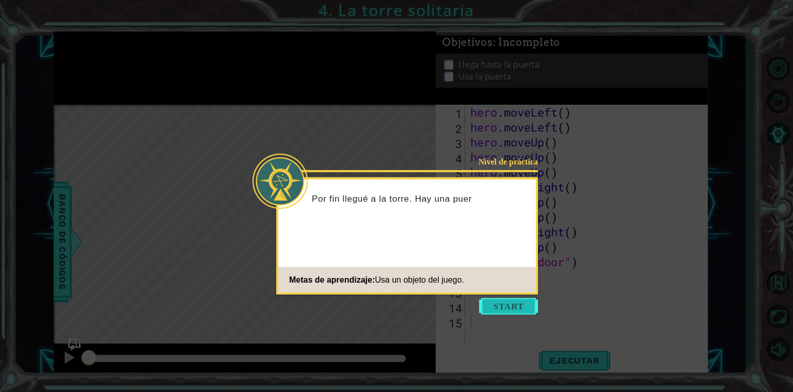
click at [503, 302] on button "Start" at bounding box center [508, 306] width 59 height 17
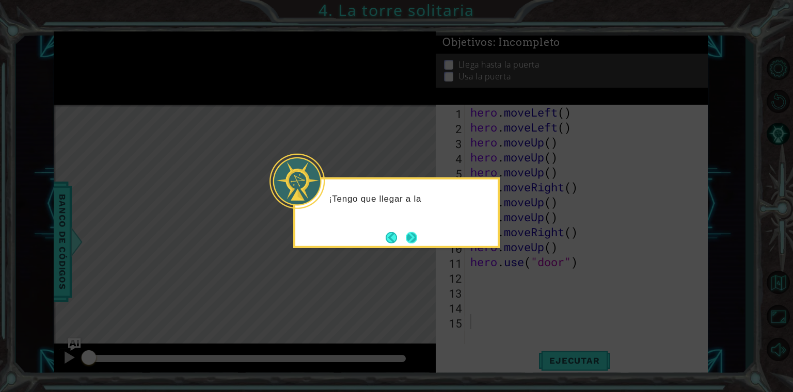
click at [417, 237] on button "Next" at bounding box center [411, 237] width 11 height 11
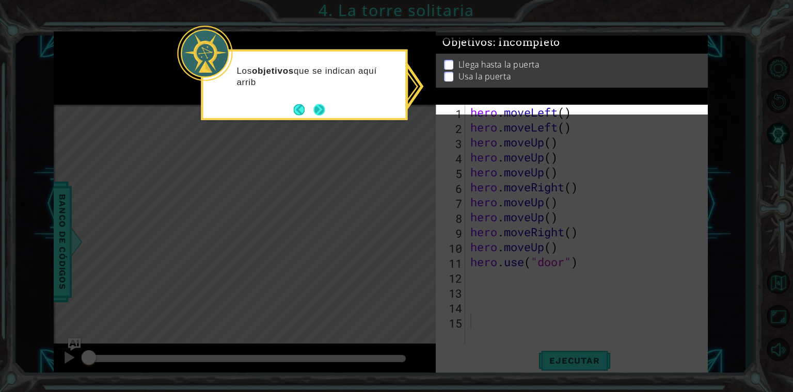
click at [319, 107] on button "Next" at bounding box center [318, 109] width 11 height 11
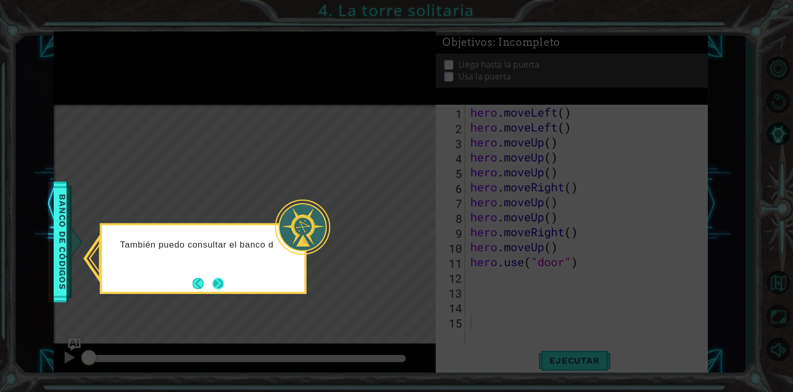
click at [214, 287] on button "Next" at bounding box center [217, 283] width 11 height 11
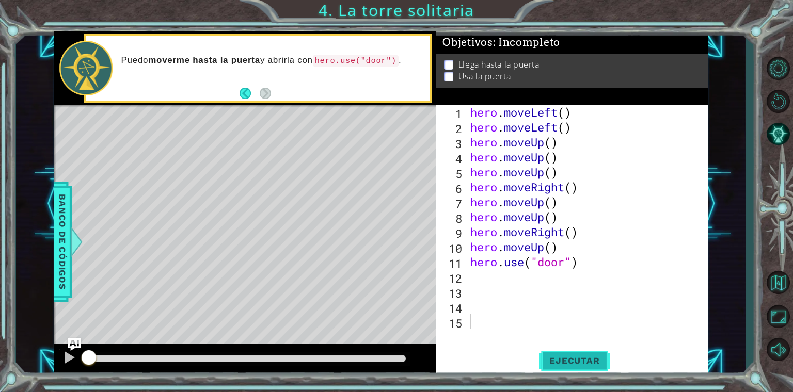
click at [566, 368] on button "Ejecutar" at bounding box center [574, 360] width 71 height 27
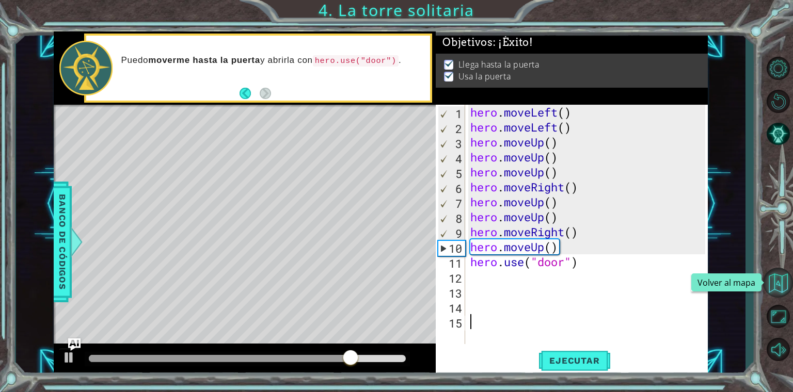
click at [779, 287] on button "Volver al mapa" at bounding box center [778, 283] width 30 height 30
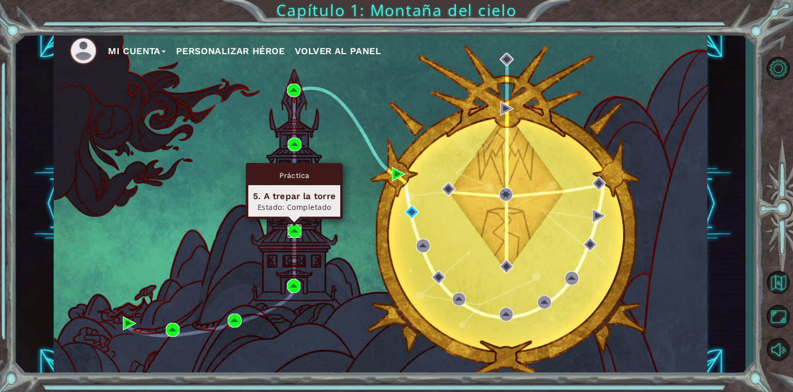
click at [296, 229] on img at bounding box center [295, 232] width 14 height 14
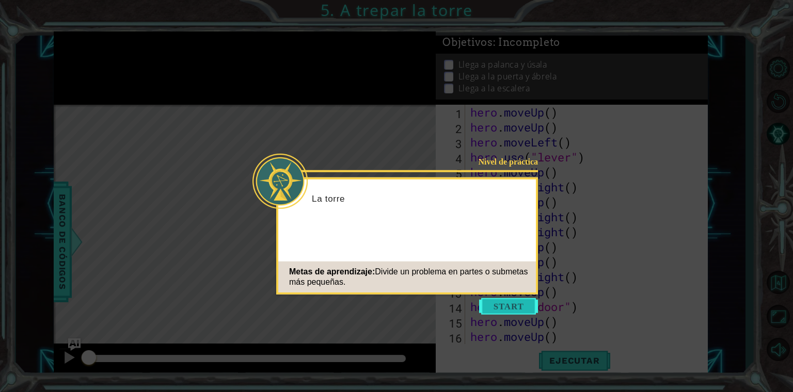
scroll to position [299, 0]
click at [508, 304] on button "Start" at bounding box center [508, 306] width 59 height 17
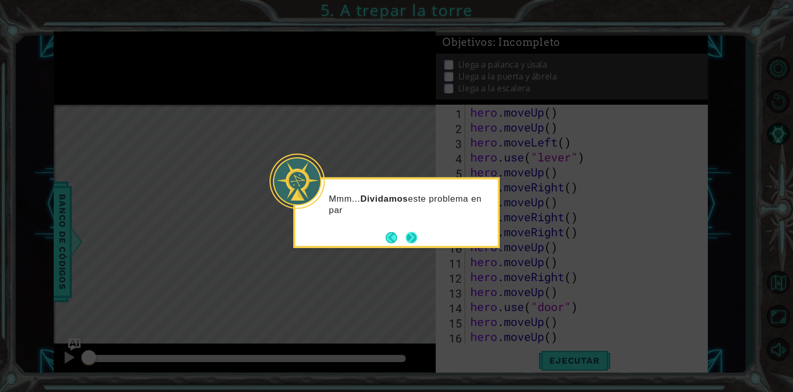
click at [414, 240] on button "Next" at bounding box center [411, 237] width 11 height 11
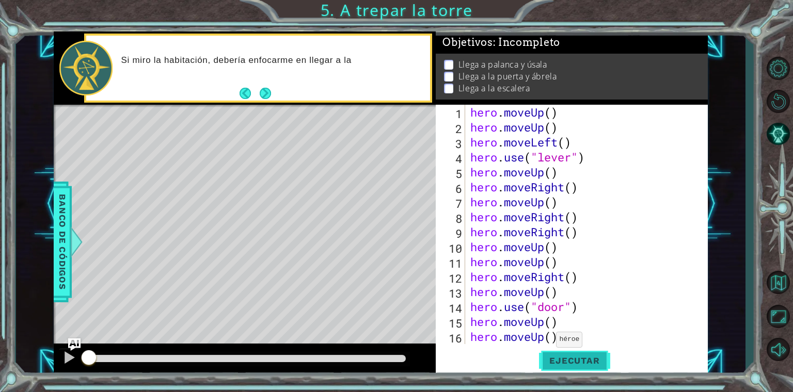
click at [549, 362] on span "Ejecutar" at bounding box center [574, 361] width 71 height 10
